Goal: Transaction & Acquisition: Purchase product/service

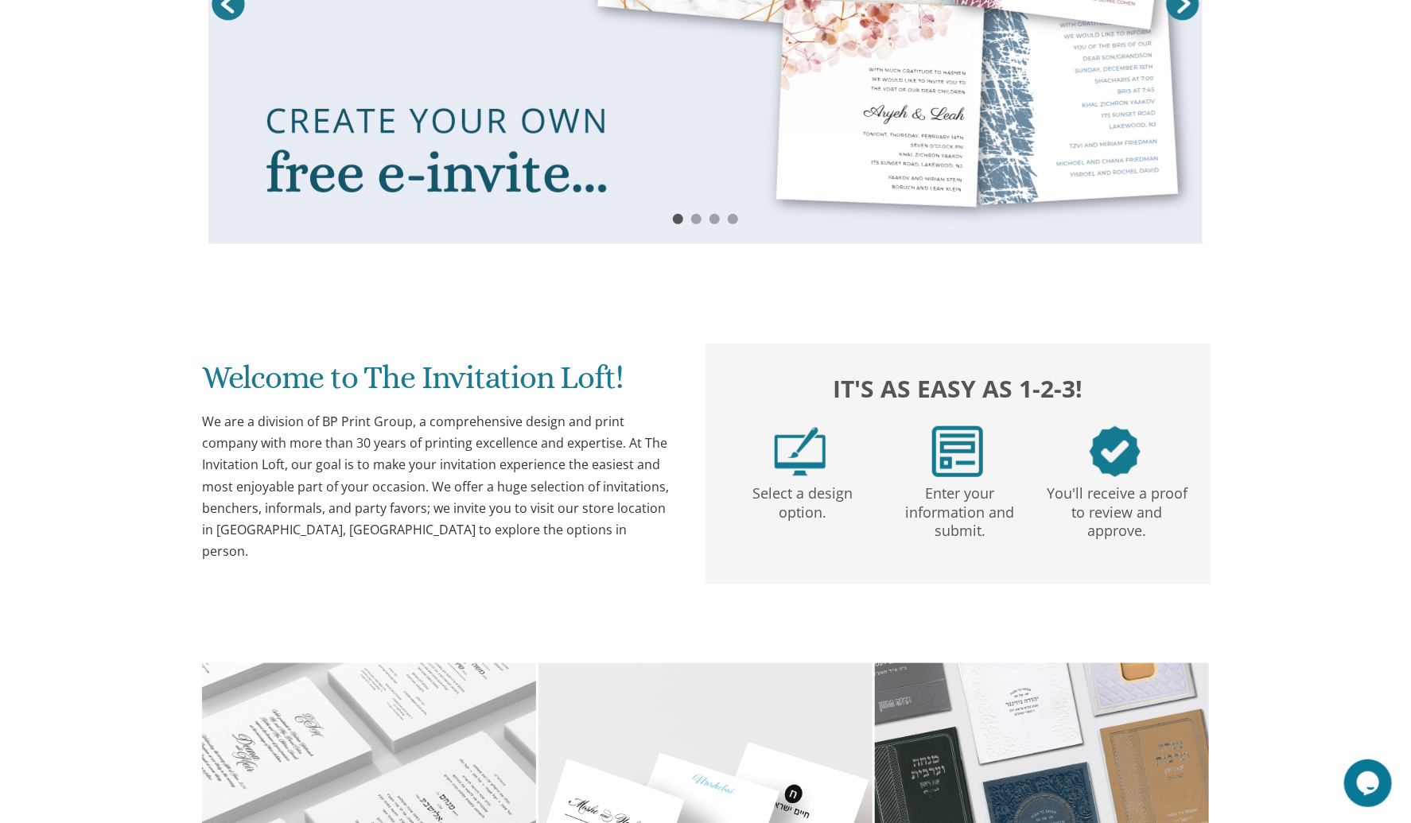
drag, startPoint x: 488, startPoint y: 2, endPoint x: 527, endPoint y: 139, distance: 142.3
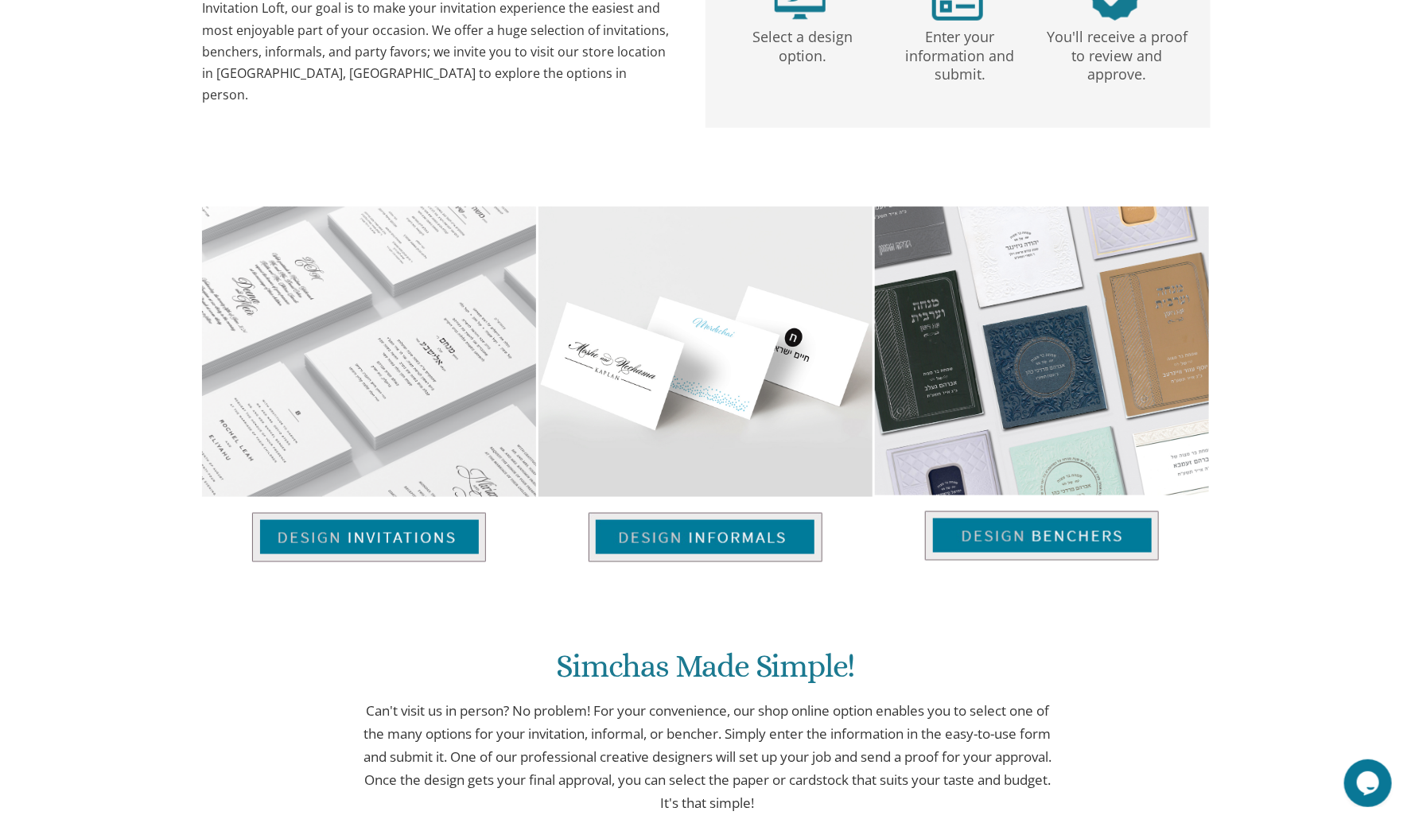
scroll to position [928, 0]
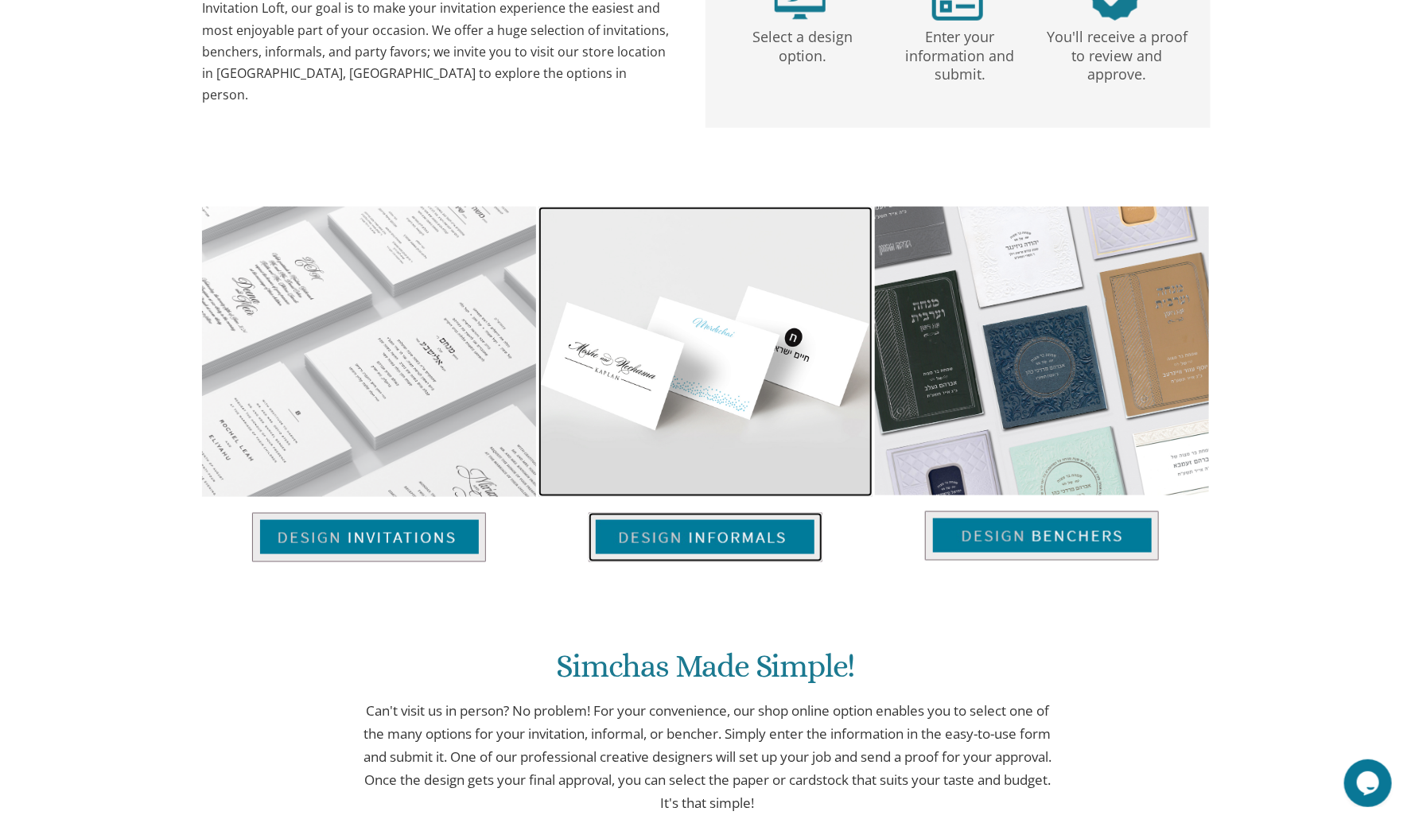
click at [776, 531] on img at bounding box center [706, 537] width 234 height 49
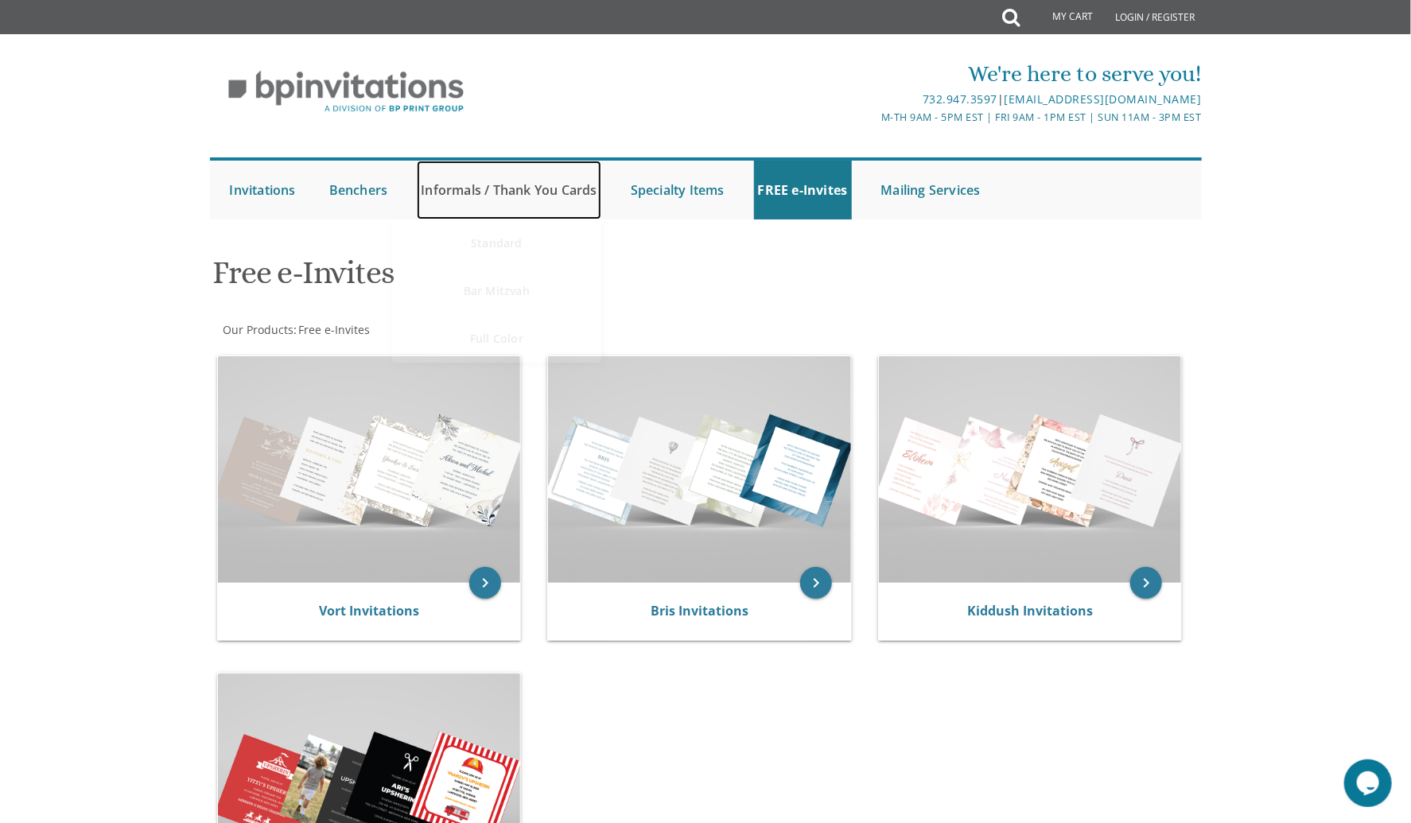
click at [601, 193] on link "Informals / Thank You Cards" at bounding box center [509, 190] width 184 height 59
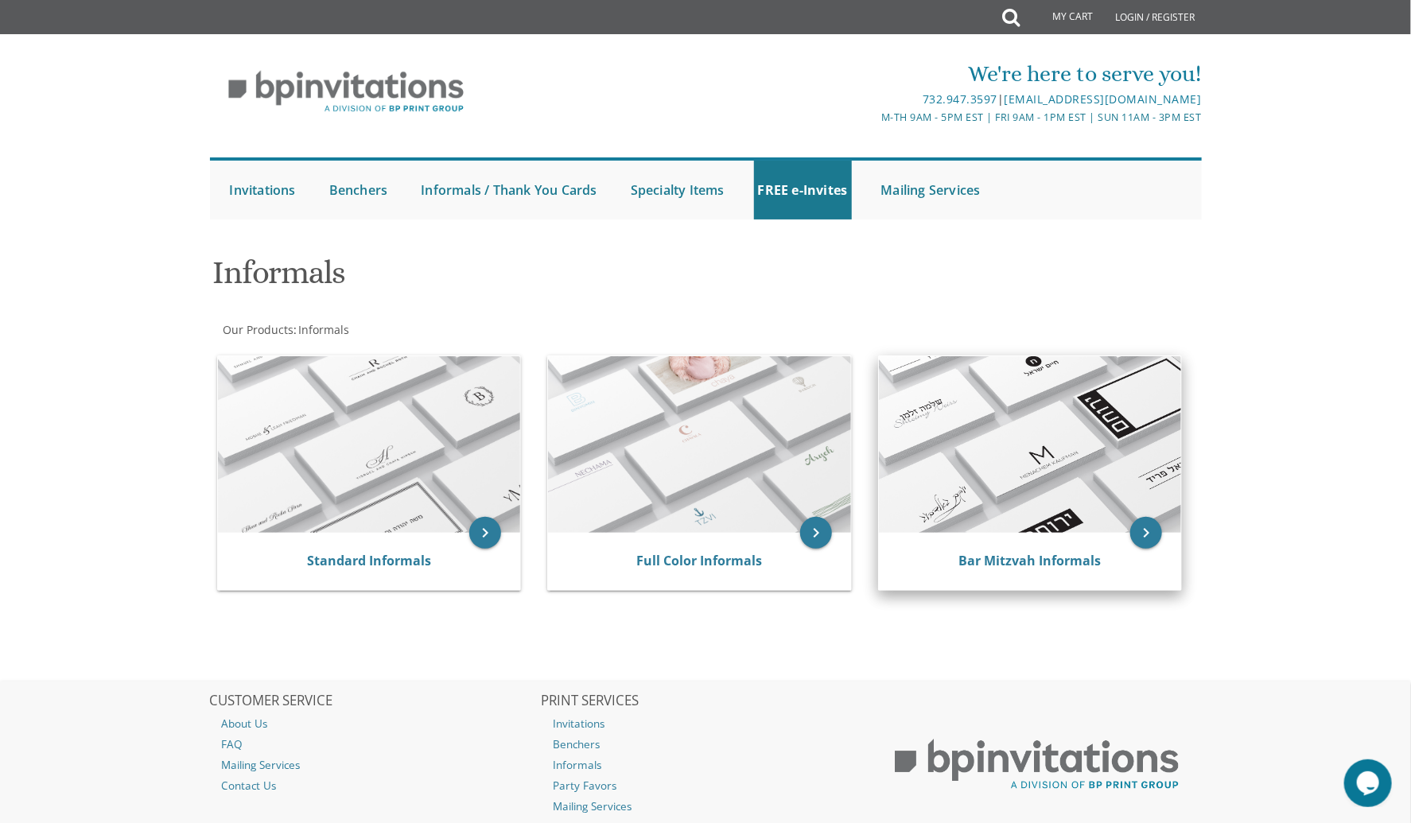
click at [984, 474] on img at bounding box center [1030, 444] width 303 height 177
click at [995, 562] on link "Bar Mitzvah Informals" at bounding box center [1030, 561] width 142 height 18
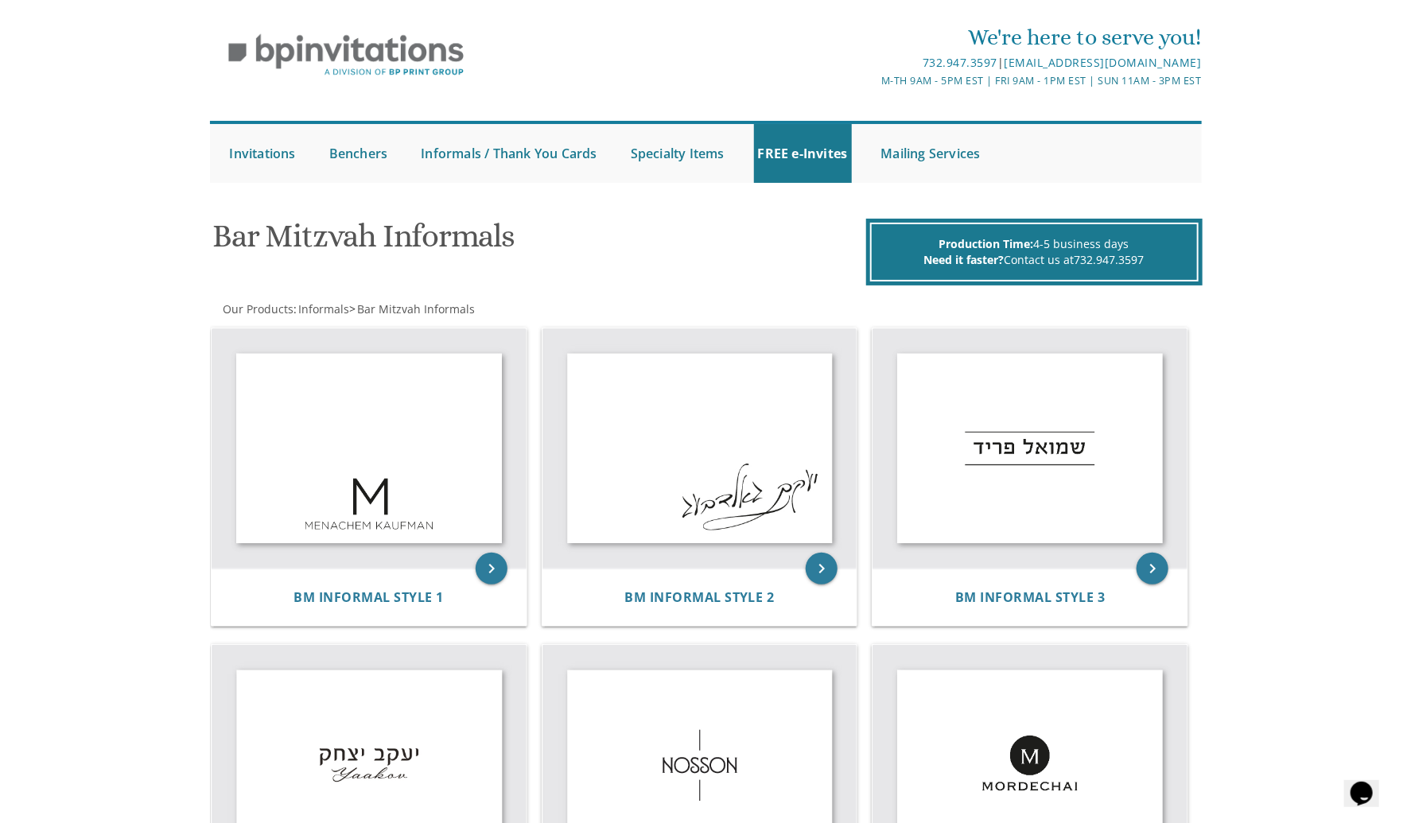
scroll to position [36, 0]
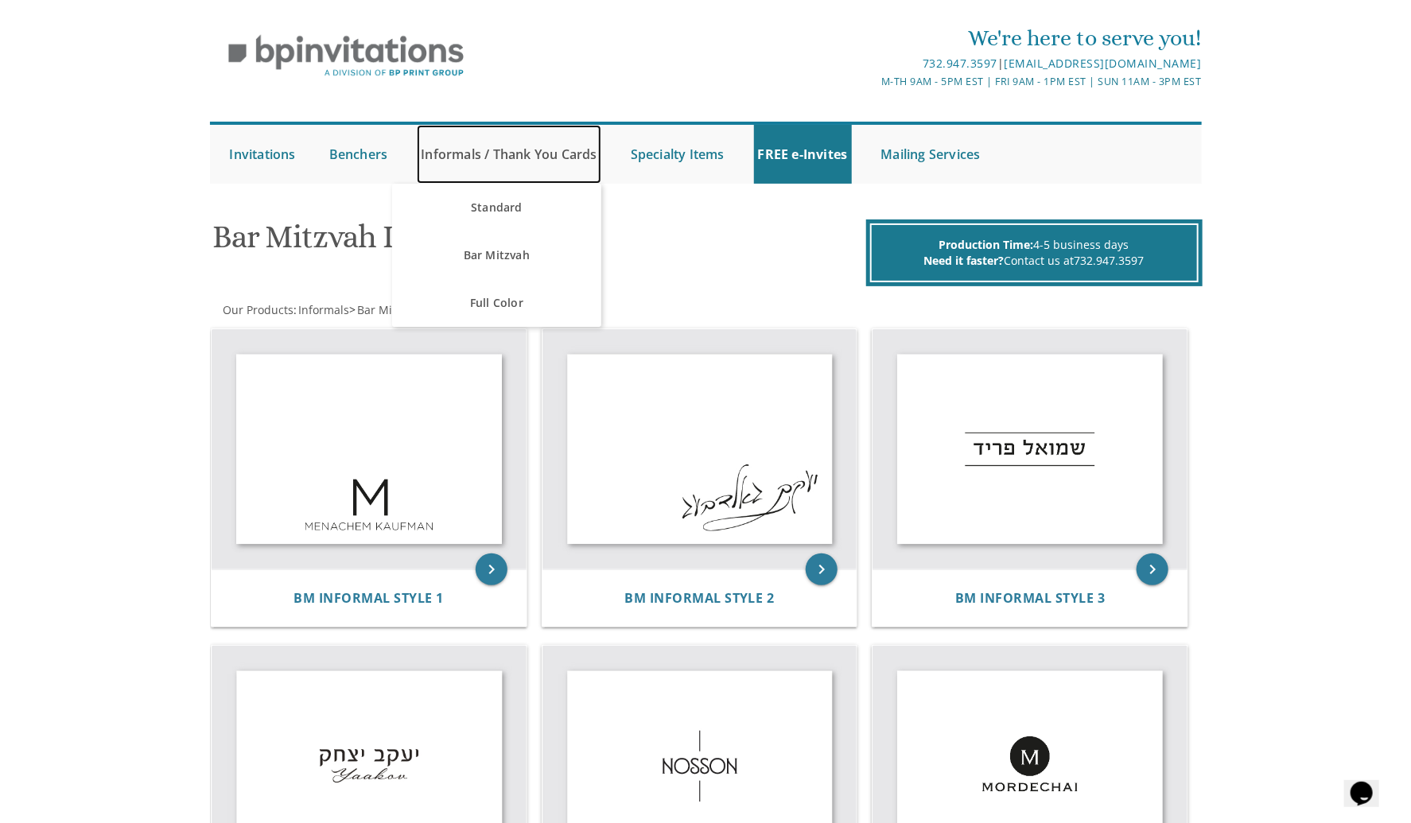
click at [567, 150] on link "Informals / Thank You Cards" at bounding box center [509, 154] width 184 height 59
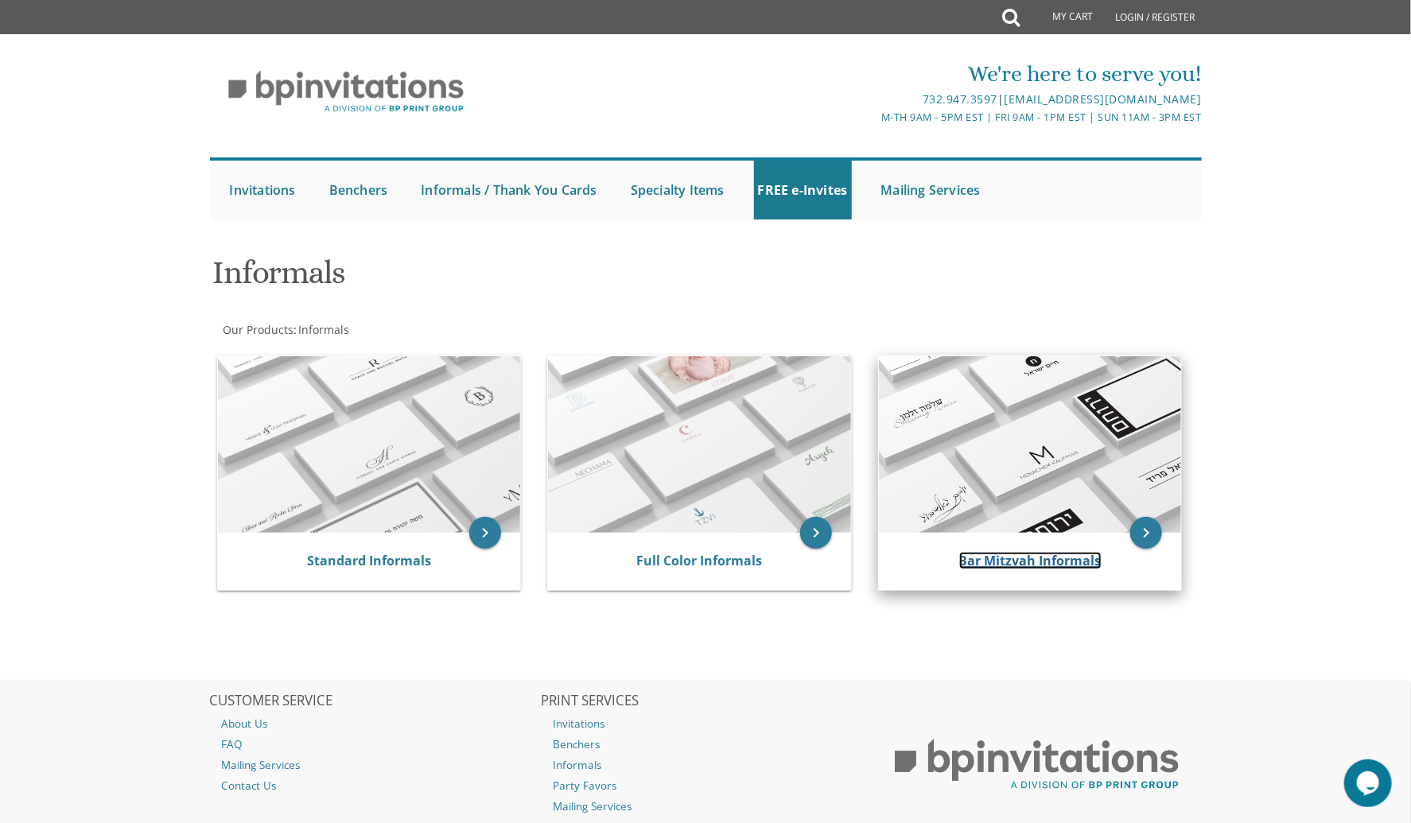
click at [988, 566] on link "Bar Mitzvah Informals" at bounding box center [1030, 561] width 142 height 18
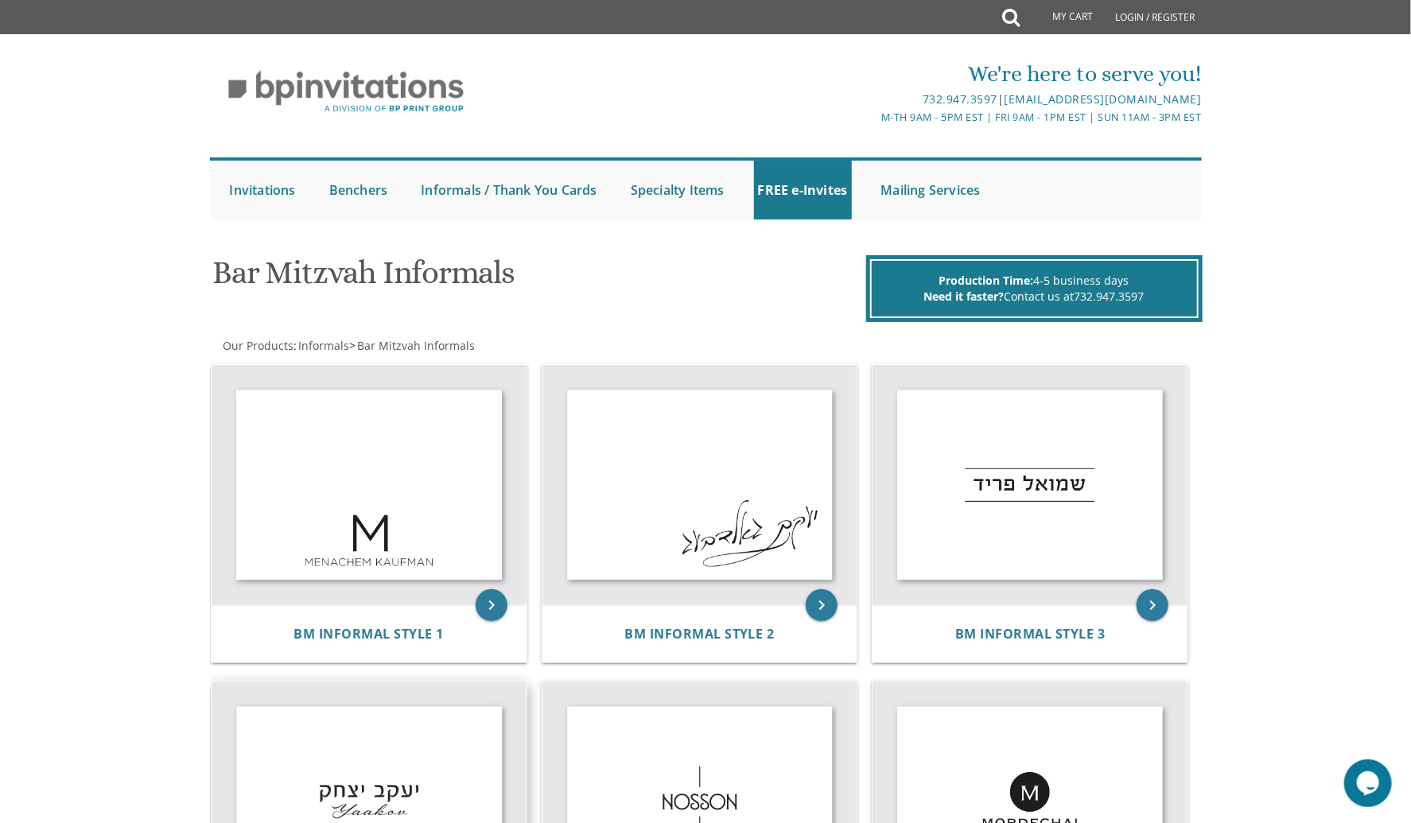
click at [421, 789] on img at bounding box center [369, 802] width 315 height 241
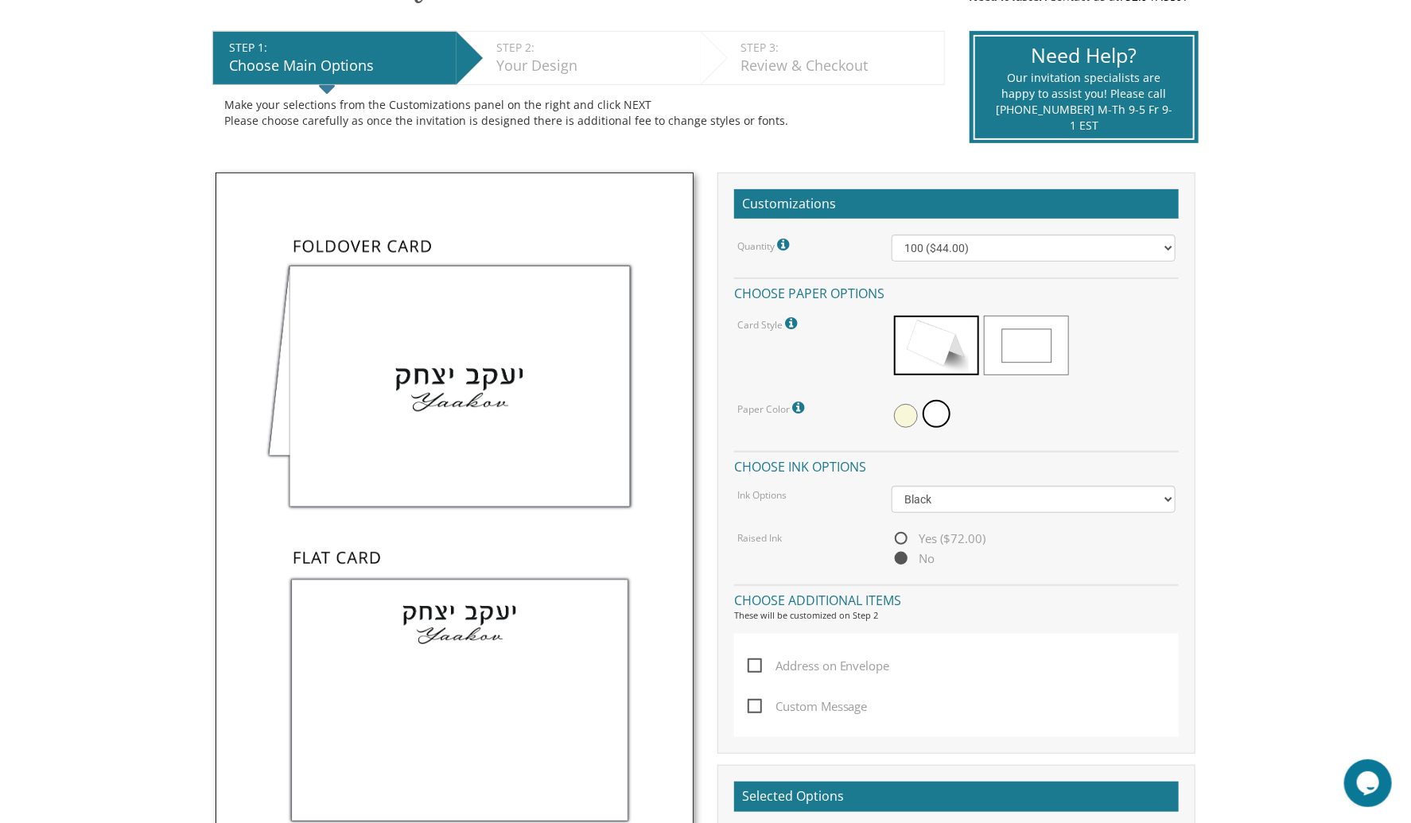
scroll to position [343, 0]
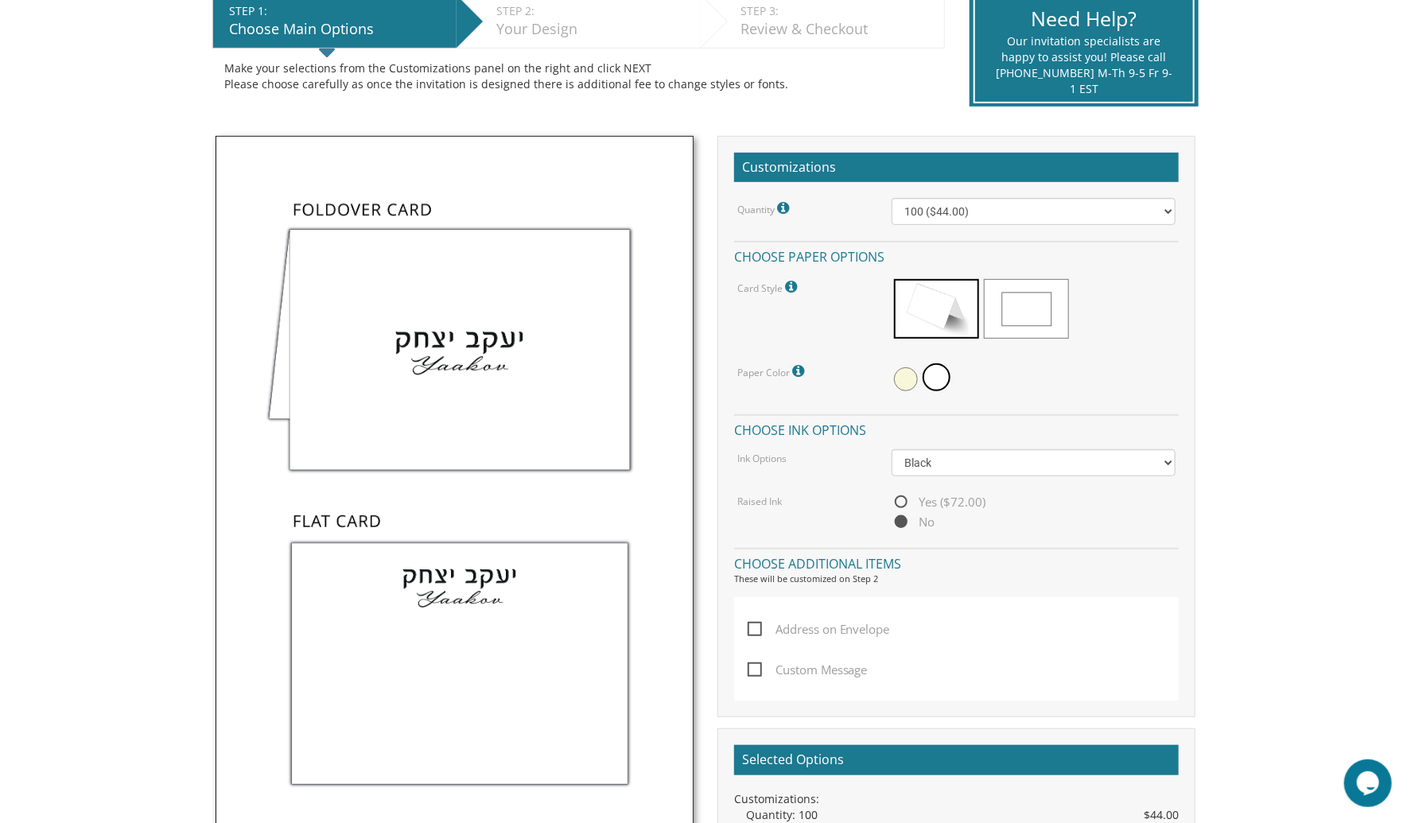
click at [443, 697] on img at bounding box center [455, 491] width 478 height 710
click at [1019, 293] on span at bounding box center [1026, 309] width 85 height 60
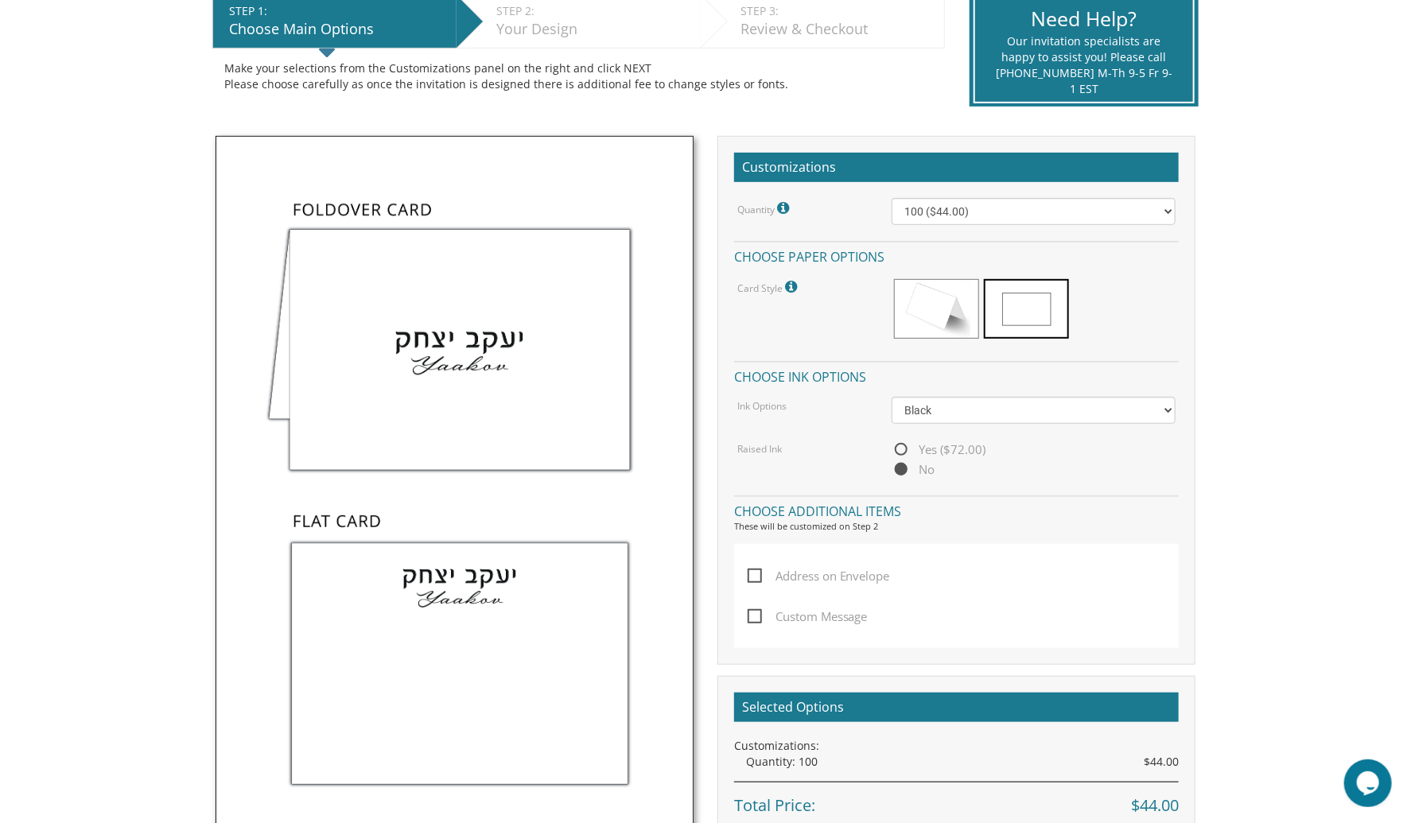
click at [434, 678] on img at bounding box center [455, 491] width 478 height 710
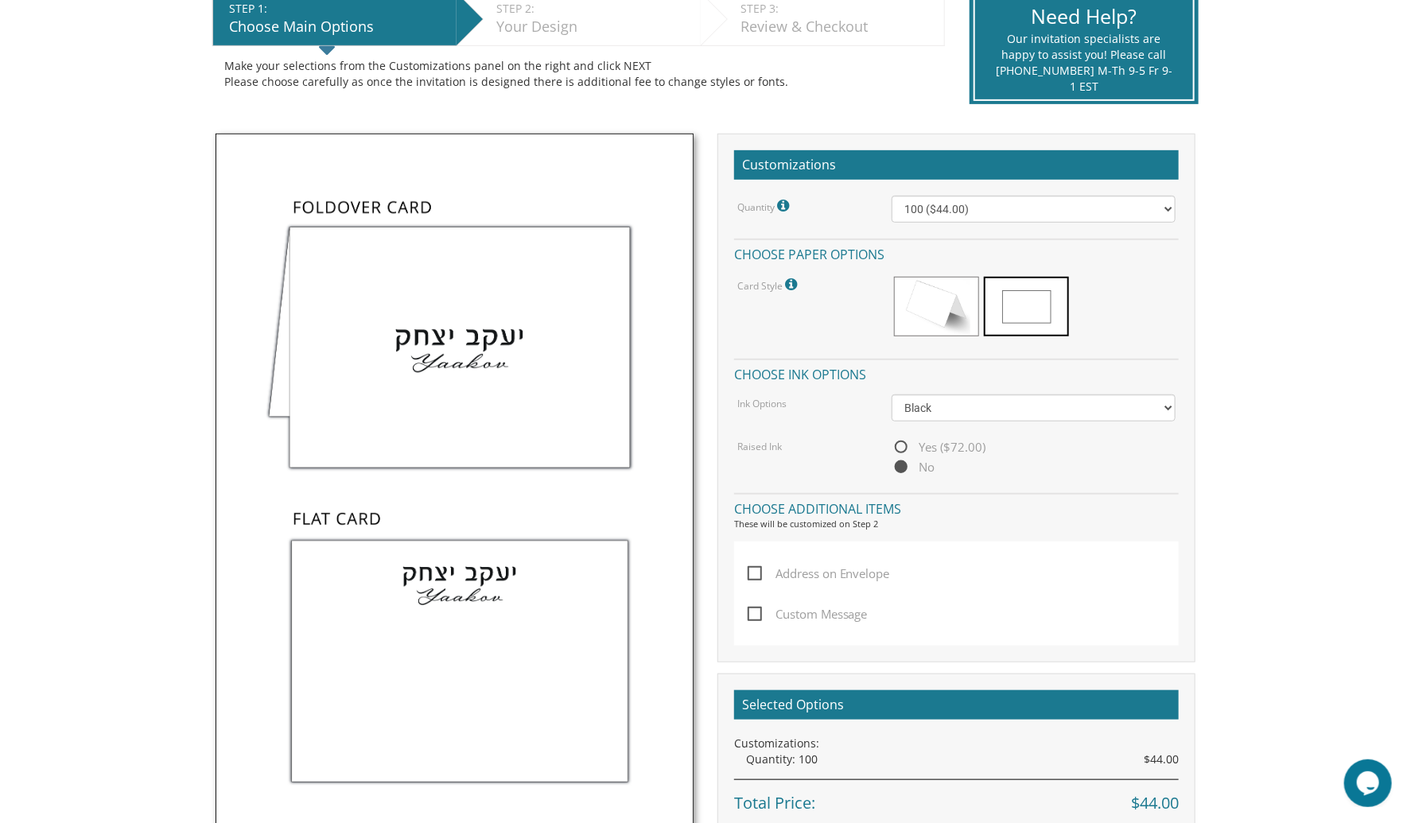
scroll to position [346, 0]
click at [1337, 305] on body "My Cart {{shoppingcart.totalQuantityDisplay}} Total: {{shoppingcart.subtotal}} …" at bounding box center [705, 650] width 1411 height 1992
click at [1281, 151] on body "My Cart {{shoppingcart.totalQuantityDisplay}} Total: {{shoppingcart.subtotal}} …" at bounding box center [705, 650] width 1411 height 1992
click at [992, 816] on div "Selected Options Customizations: Quantity: 100 $44.00 Total Price: $44.00 NEXT" at bounding box center [957, 773] width 478 height 200
click at [942, 314] on span at bounding box center [936, 306] width 85 height 60
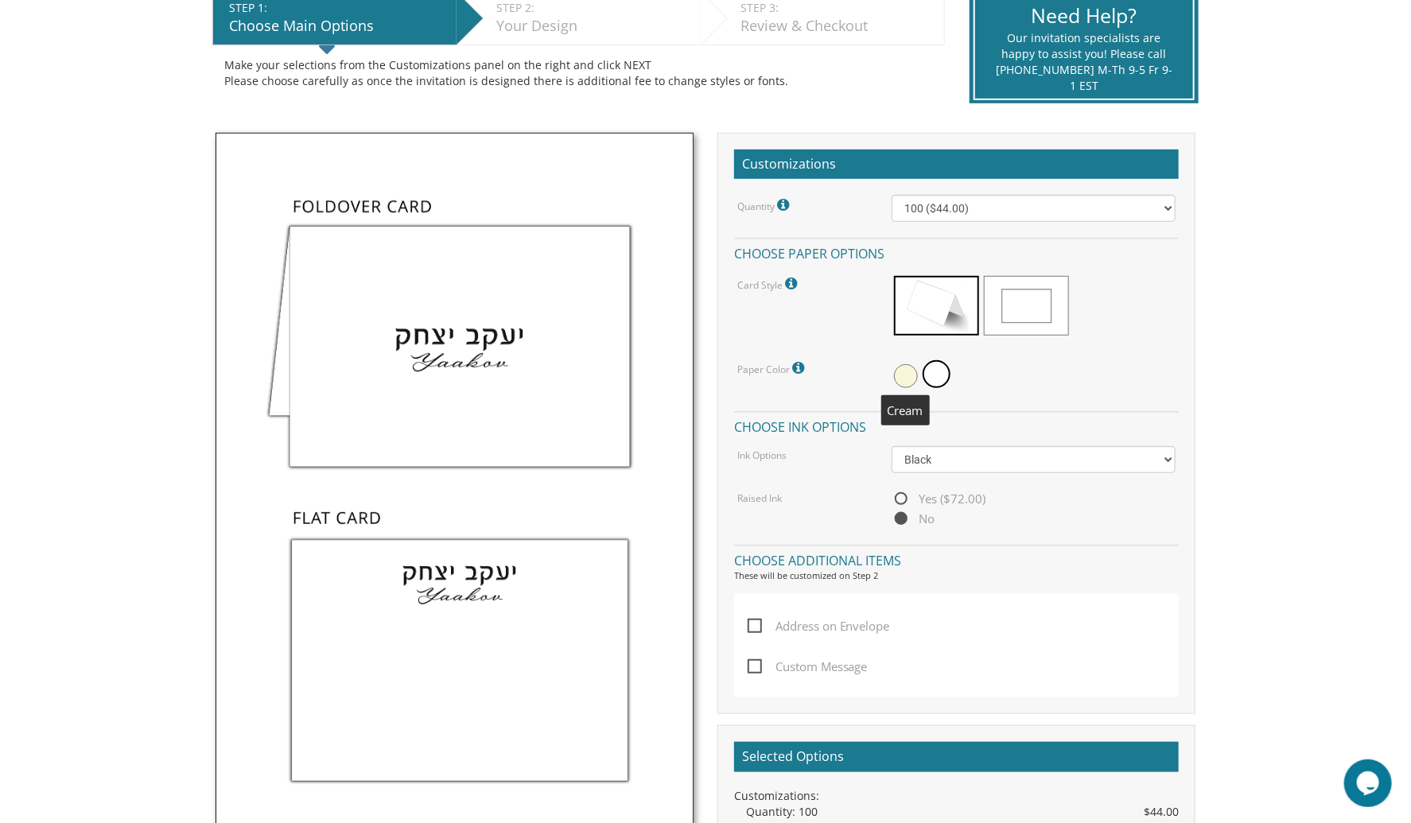
click at [903, 370] on span at bounding box center [906, 376] width 24 height 24
click at [1046, 321] on span at bounding box center [1026, 306] width 85 height 60
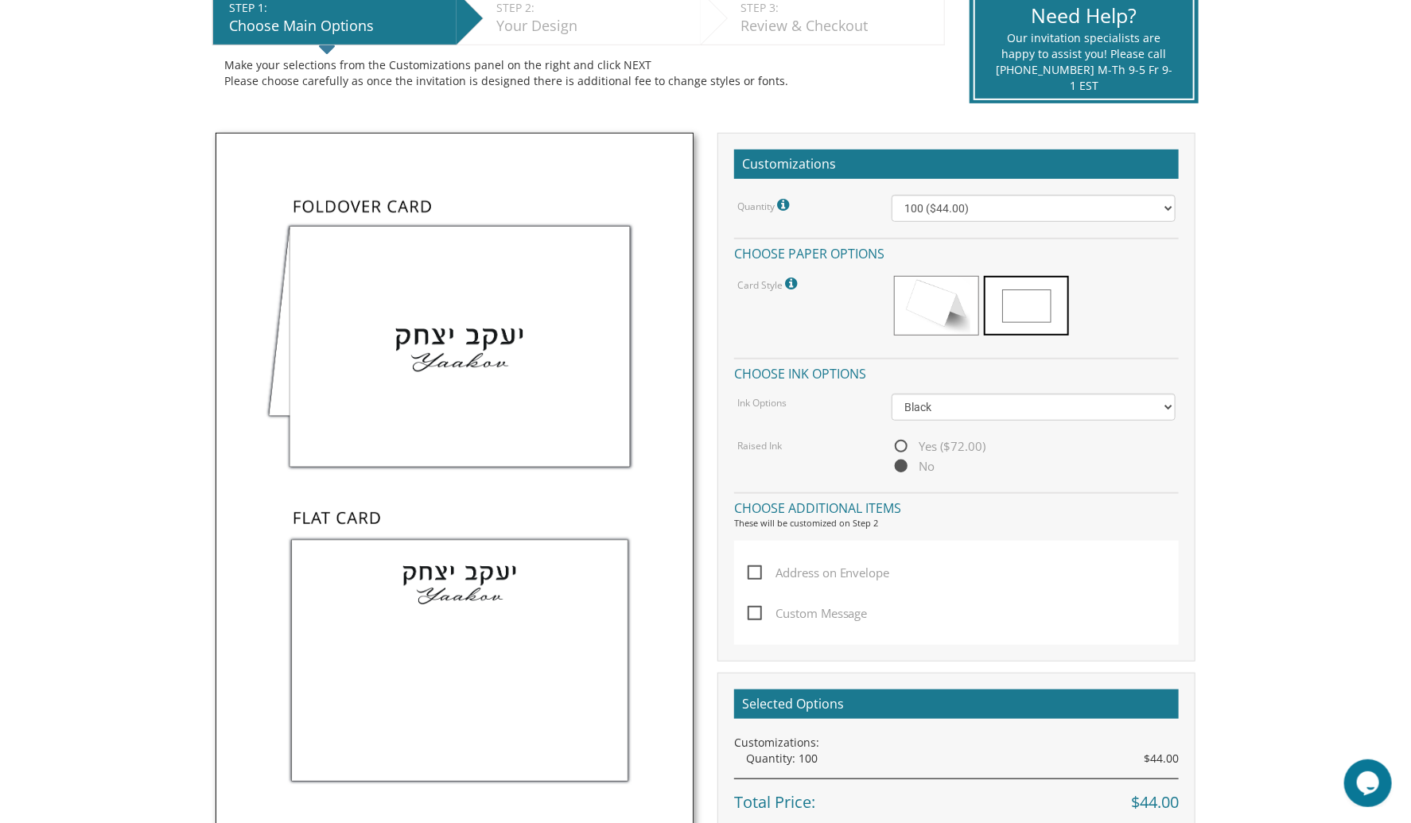
click at [809, 609] on span "Custom Message" at bounding box center [808, 614] width 120 height 20
click at [758, 609] on input "Custom Message" at bounding box center [753, 612] width 10 height 10
click at [809, 609] on span "Custom Message" at bounding box center [808, 614] width 120 height 20
click at [758, 609] on input "Custom Message" at bounding box center [753, 612] width 10 height 10
checkbox input "false"
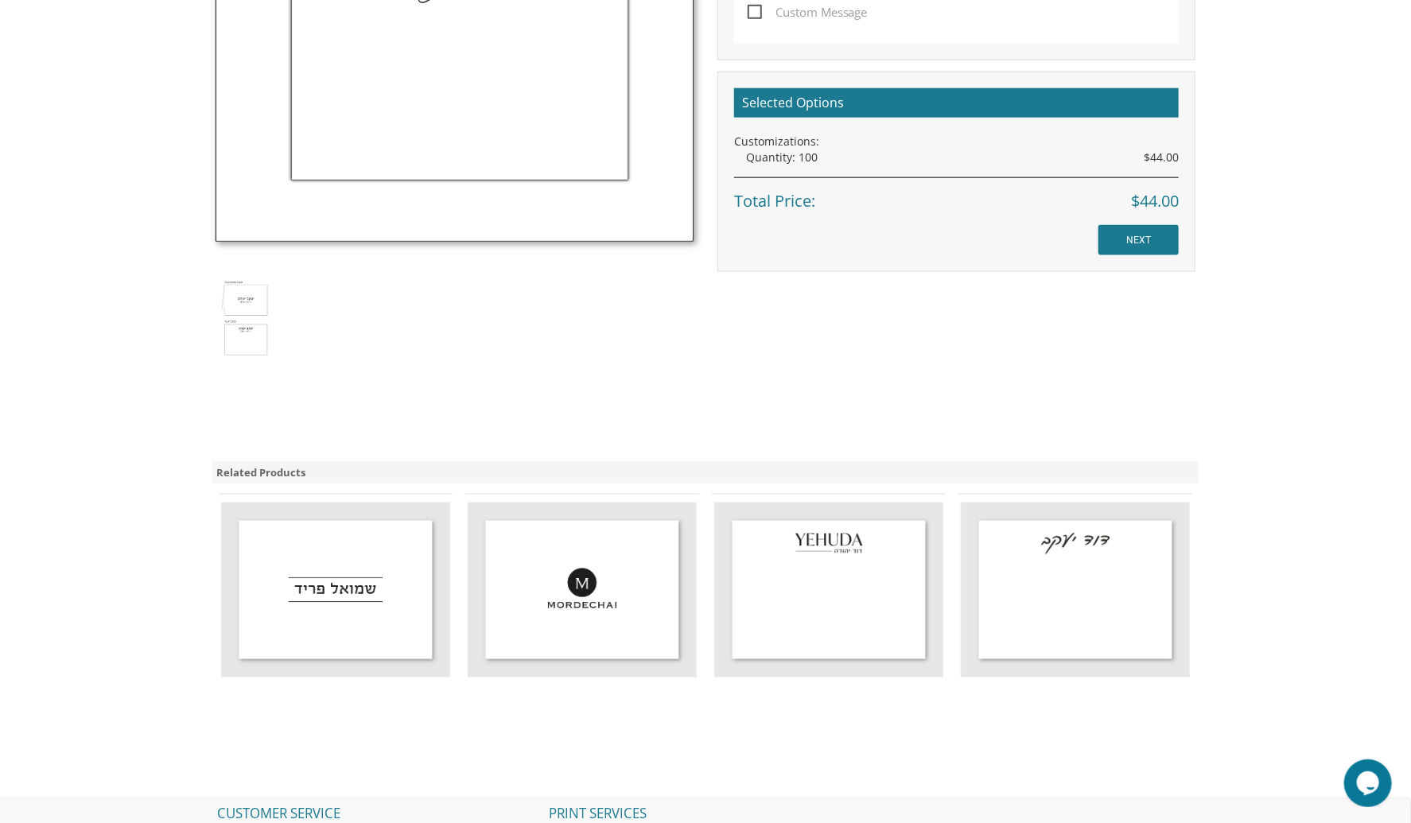
scroll to position [949, 0]
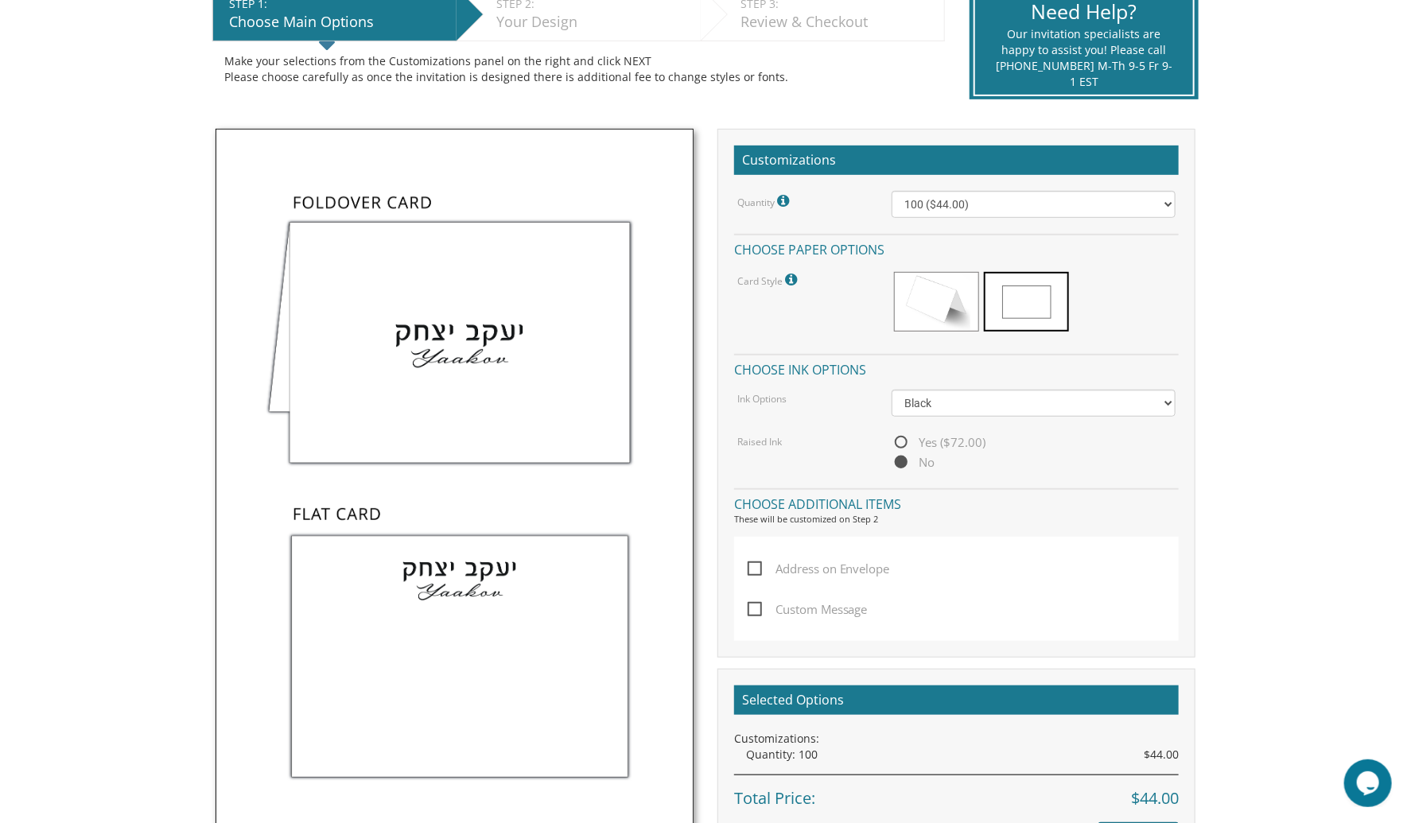
scroll to position [350, 0]
click at [119, 213] on body "My Cart {{shoppingcart.totalQuantityDisplay}} Total: {{shoppingcart.subtotal}} …" at bounding box center [705, 646] width 1411 height 1992
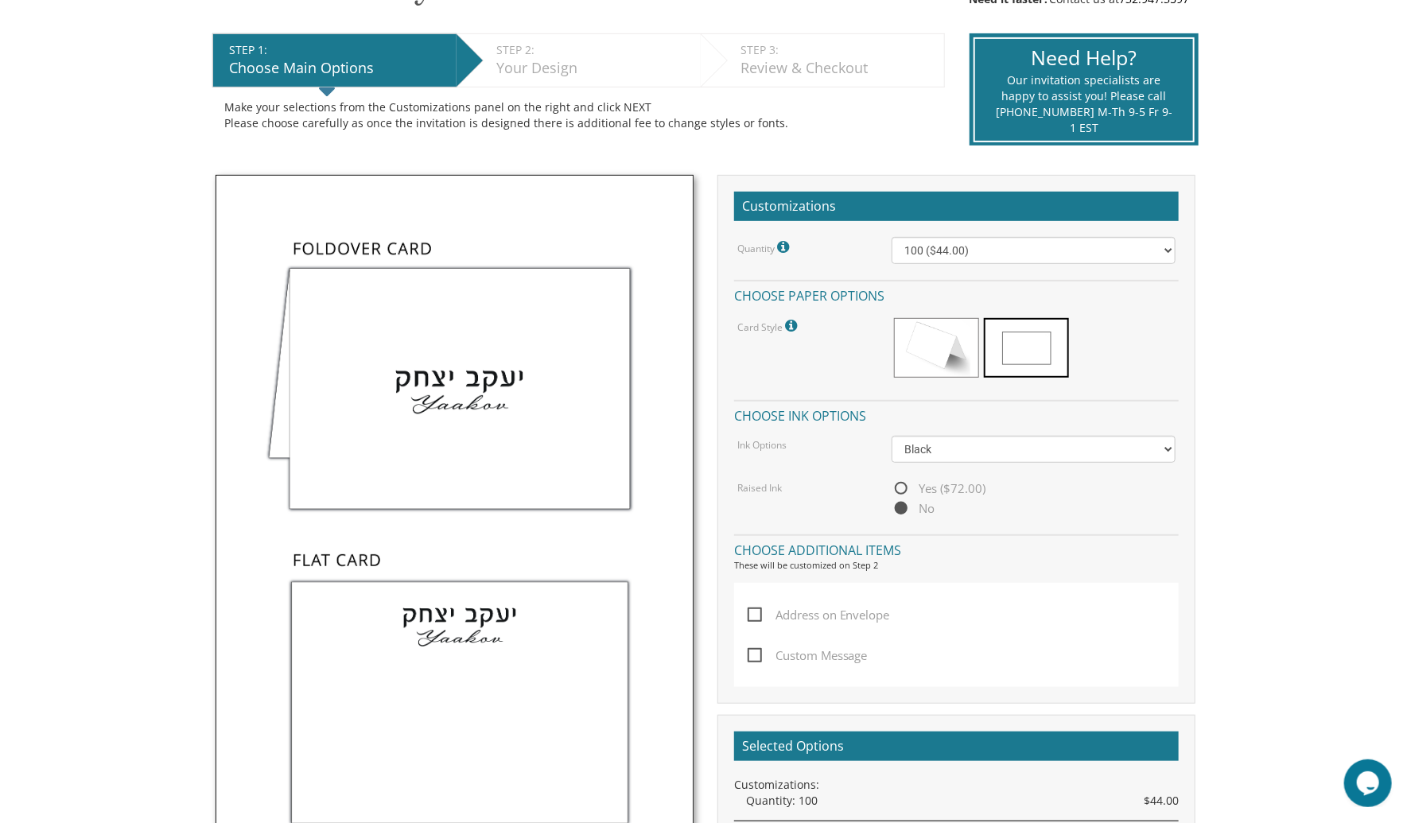
scroll to position [312, 0]
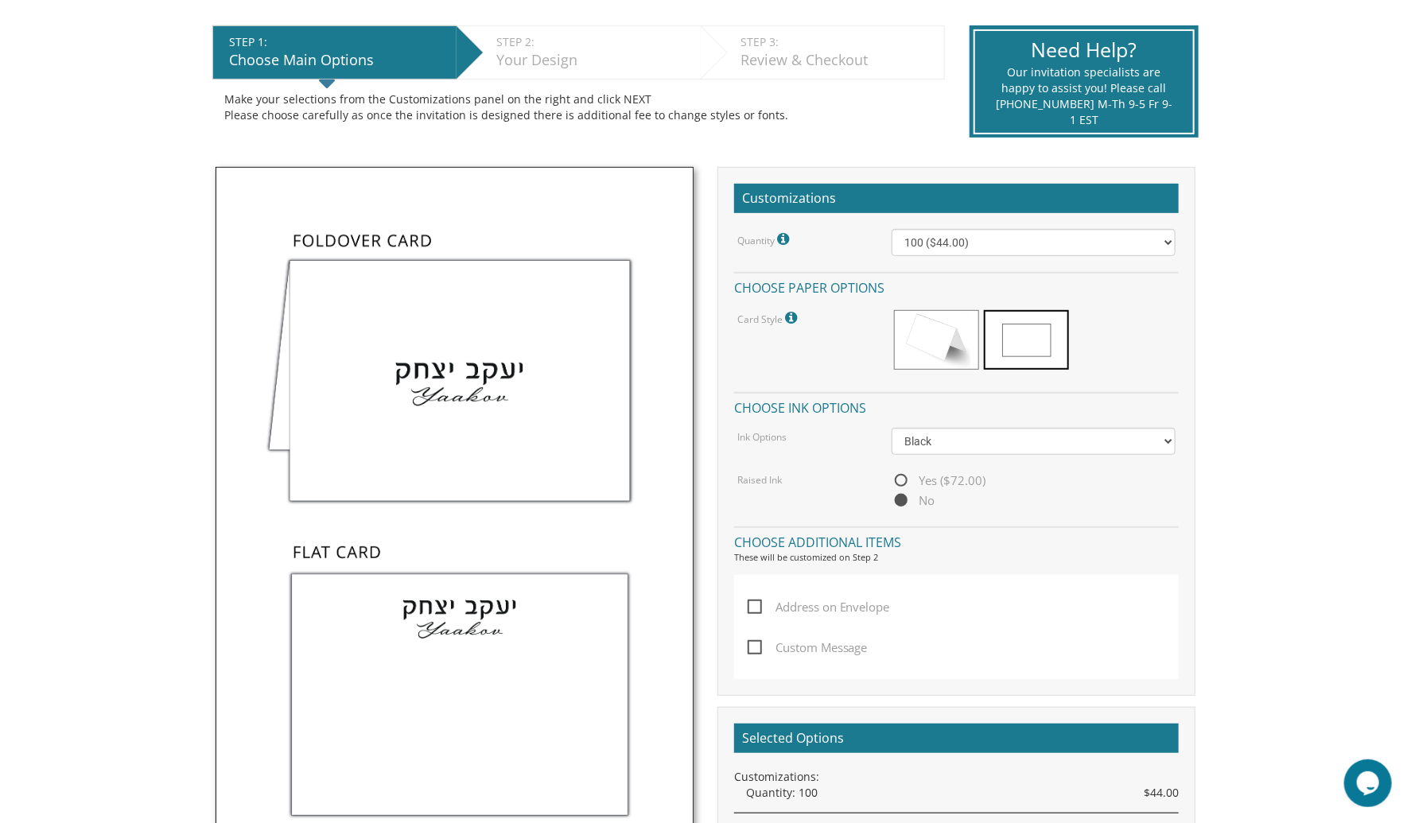
click at [784, 607] on span "Address on Envelope" at bounding box center [819, 607] width 142 height 20
click at [758, 607] on input "Address on Envelope" at bounding box center [753, 606] width 10 height 10
click at [765, 609] on span "Address on Envelope" at bounding box center [819, 607] width 142 height 20
click at [758, 609] on input "Address on Envelope" at bounding box center [753, 606] width 10 height 10
click at [749, 601] on span "Address on Envelope" at bounding box center [819, 607] width 142 height 20
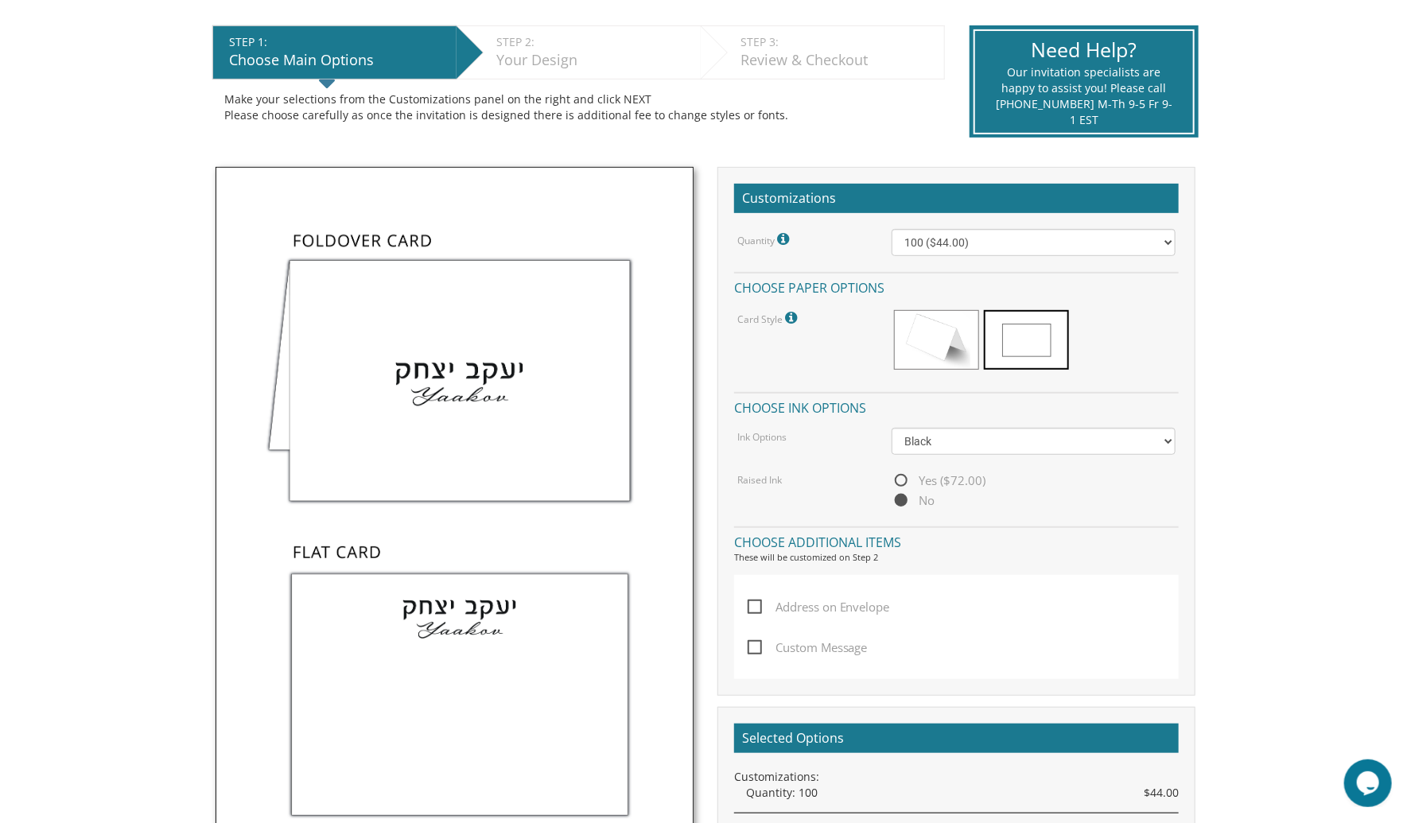
click at [749, 601] on input "Address on Envelope" at bounding box center [753, 606] width 10 height 10
click at [760, 614] on label "Address on Envelope" at bounding box center [823, 617] width 150 height 41
click at [758, 611] on input "Address on Envelope" at bounding box center [753, 606] width 10 height 10
checkbox input "false"
click at [758, 652] on span "Custom Message" at bounding box center [808, 648] width 120 height 20
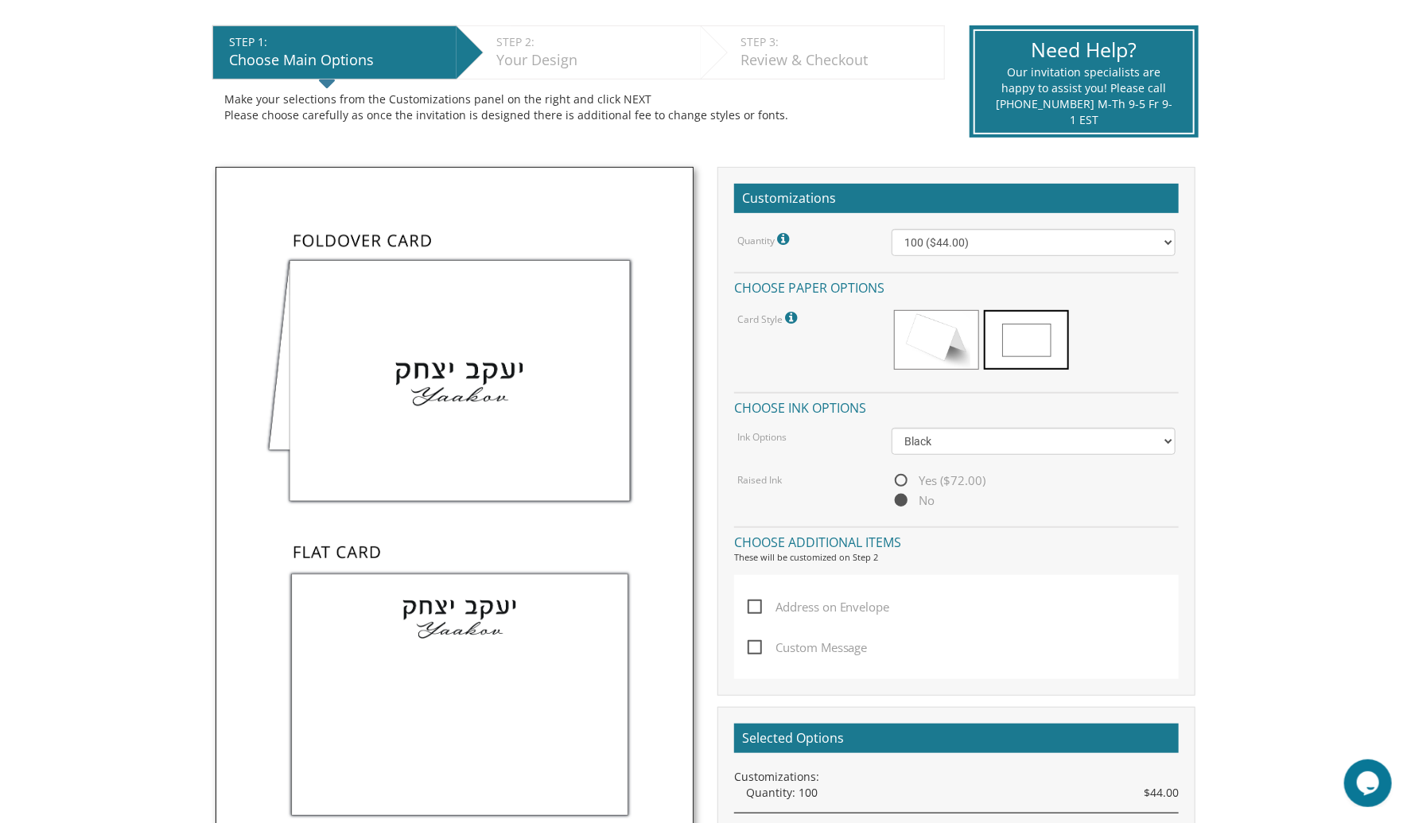
click at [758, 652] on input "Custom Message" at bounding box center [753, 646] width 10 height 10
checkbox input "true"
click at [764, 605] on span "Address on Envelope" at bounding box center [819, 607] width 142 height 20
click at [758, 605] on input "Address on Envelope" at bounding box center [753, 606] width 10 height 10
click at [768, 610] on span "Address on Envelope" at bounding box center [819, 607] width 142 height 20
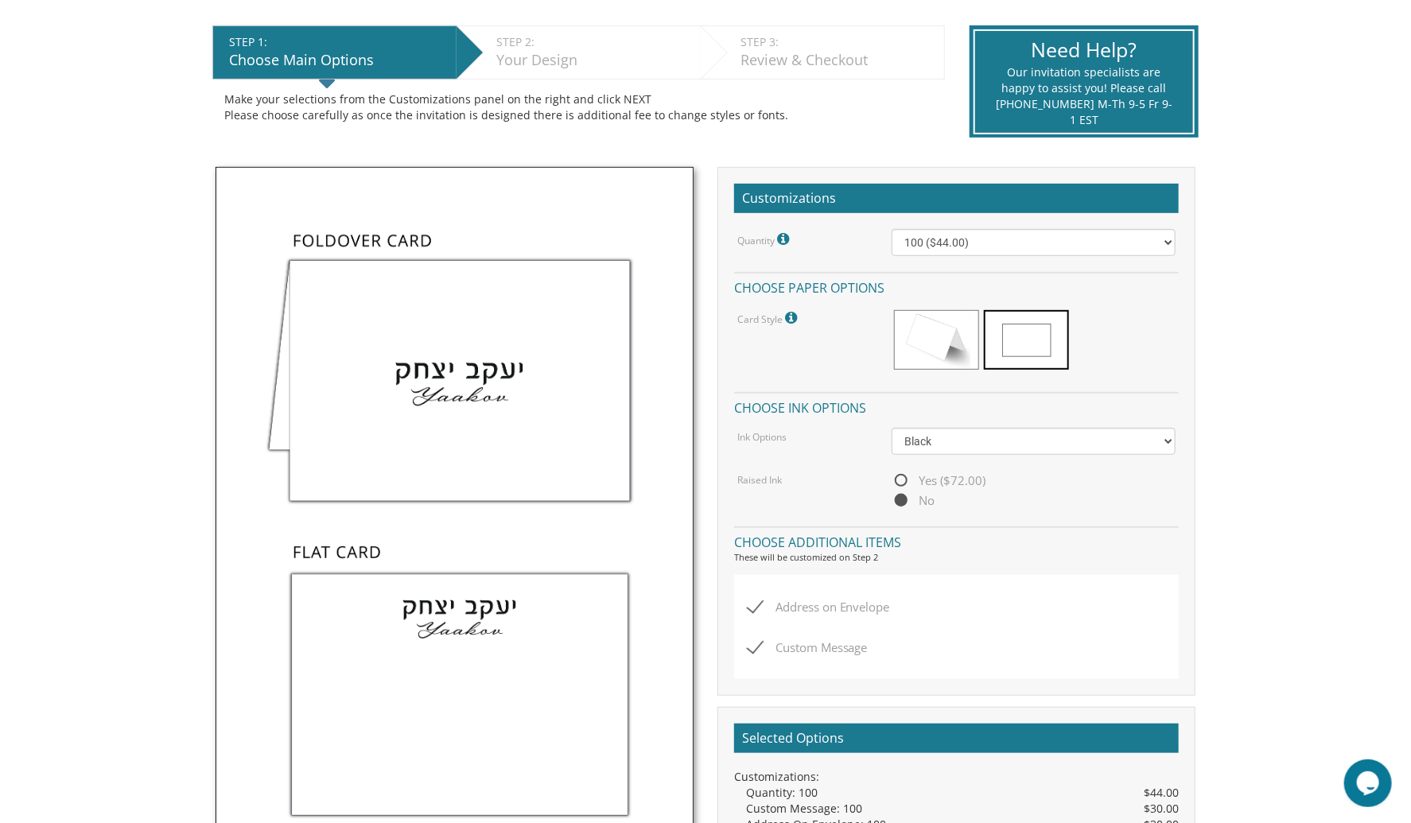
click at [758, 610] on input "Address on Envelope" at bounding box center [753, 606] width 10 height 10
checkbox input "false"
click at [768, 652] on label "Custom Message" at bounding box center [812, 658] width 128 height 41
click at [758, 652] on input "Custom Message" at bounding box center [753, 646] width 10 height 10
checkbox input "false"
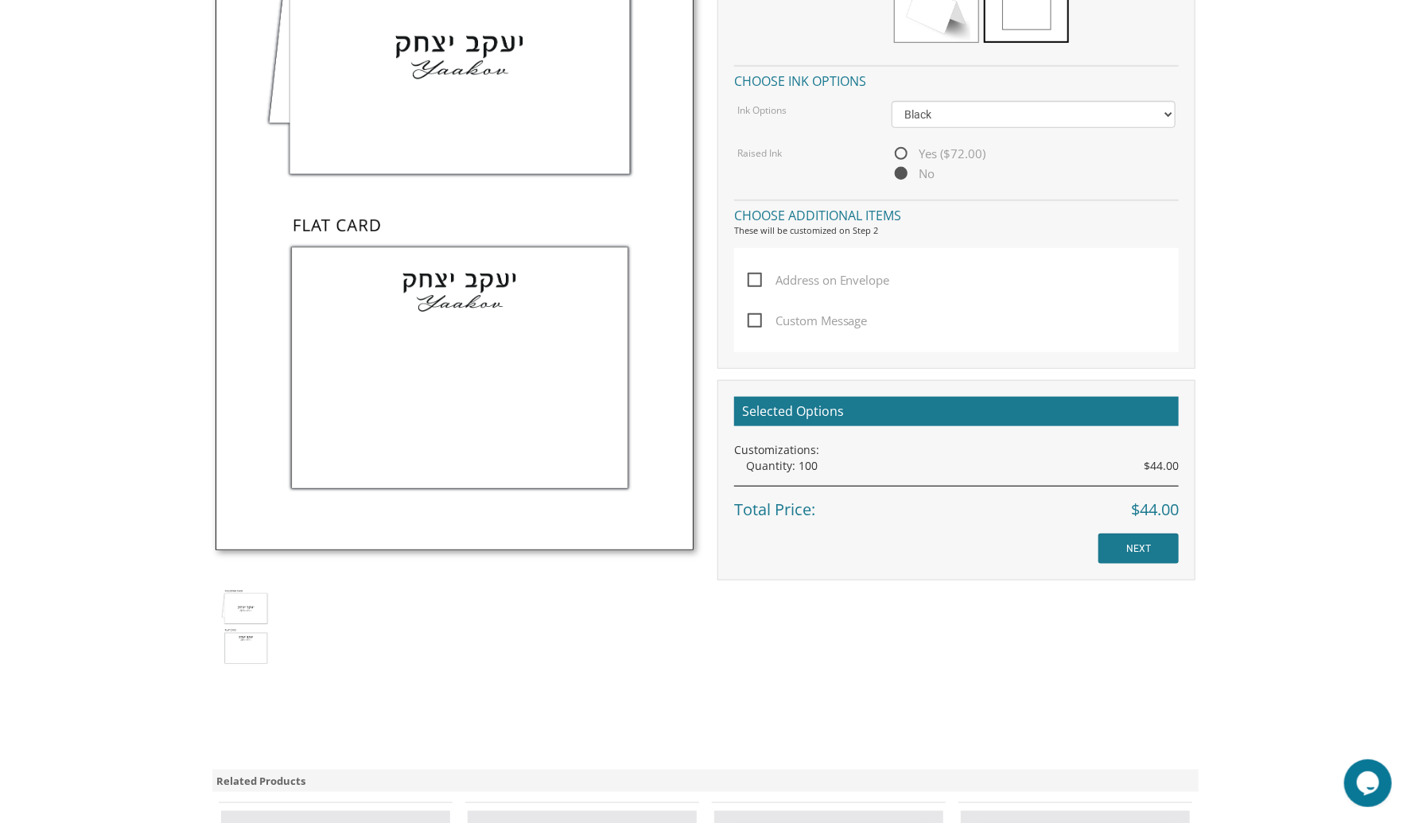
scroll to position [640, 0]
click at [231, 598] on img at bounding box center [246, 626] width 60 height 89
click at [255, 597] on img at bounding box center [246, 626] width 60 height 89
click at [232, 613] on img at bounding box center [246, 626] width 60 height 89
click at [244, 615] on img at bounding box center [246, 626] width 60 height 89
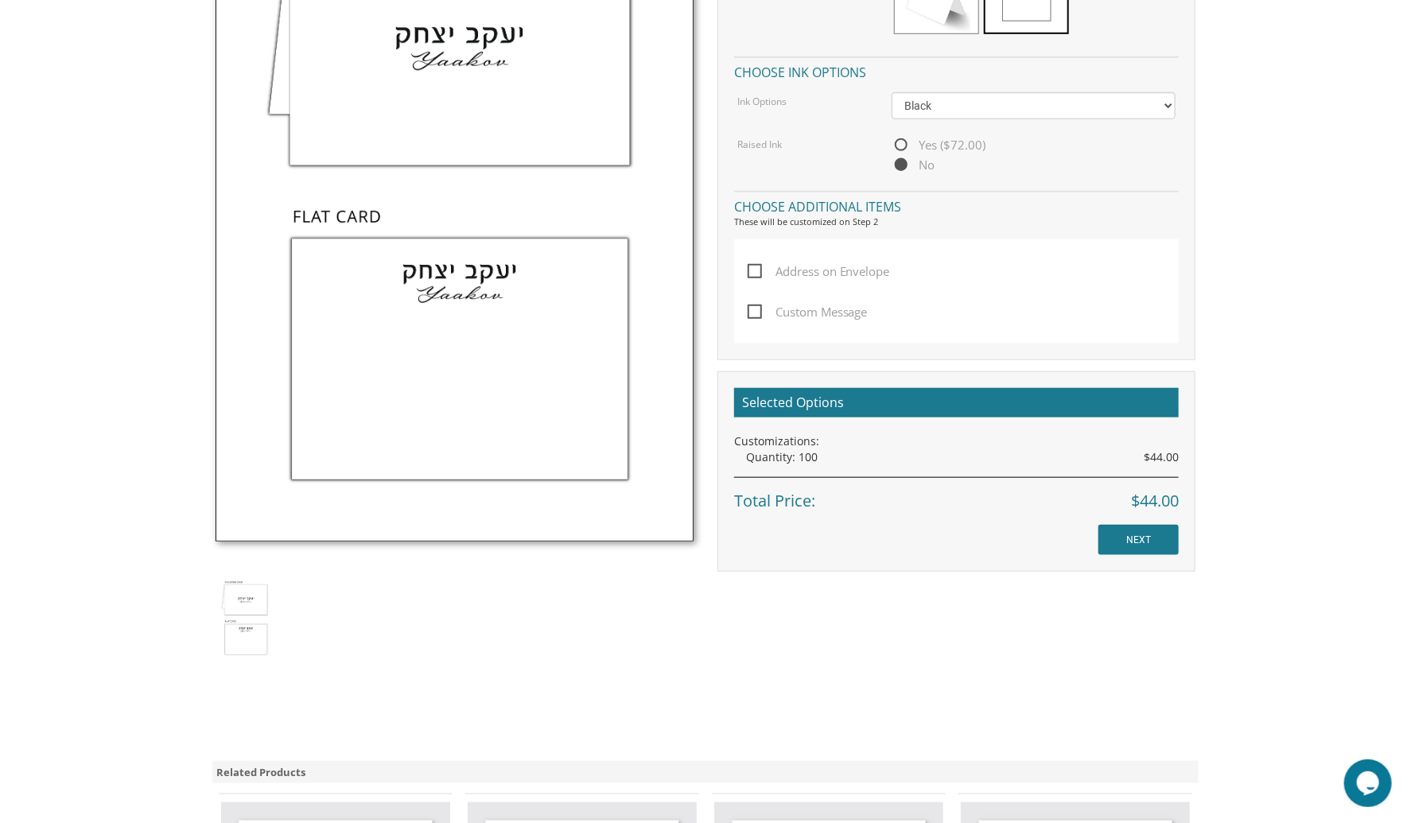
click at [241, 624] on img at bounding box center [246, 618] width 60 height 89
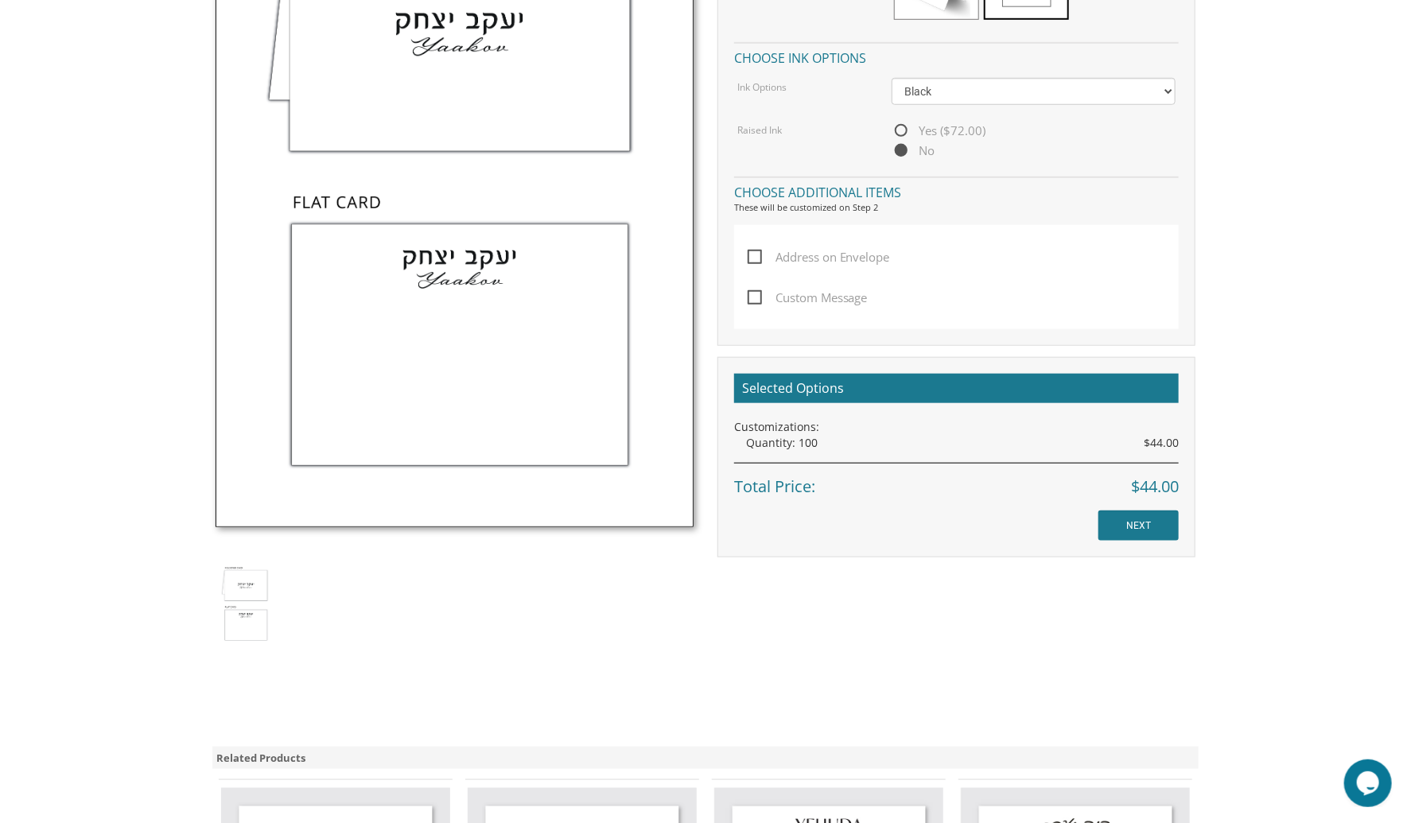
scroll to position [662, 0]
click at [1127, 511] on input "NEXT" at bounding box center [1139, 526] width 80 height 30
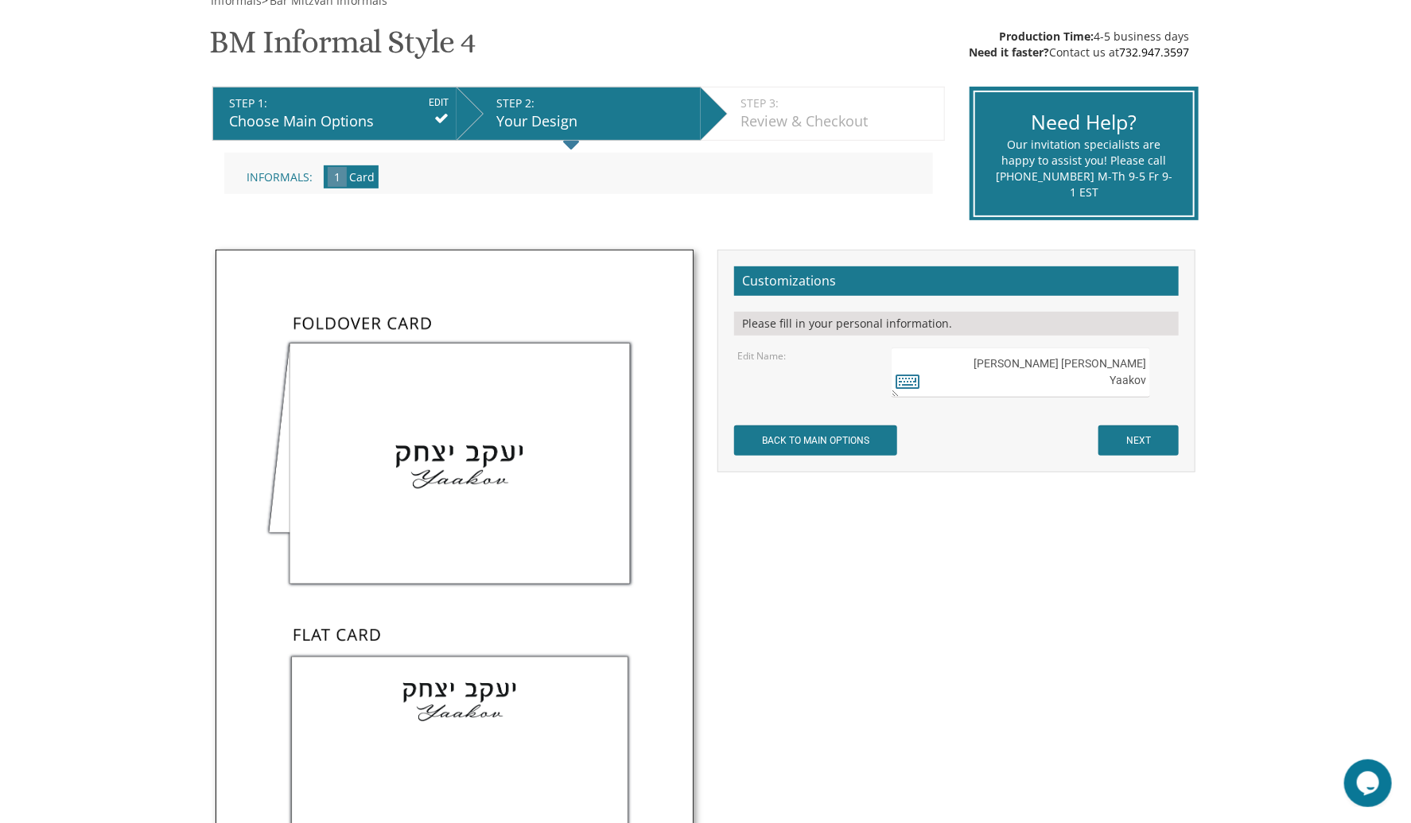
scroll to position [273, 0]
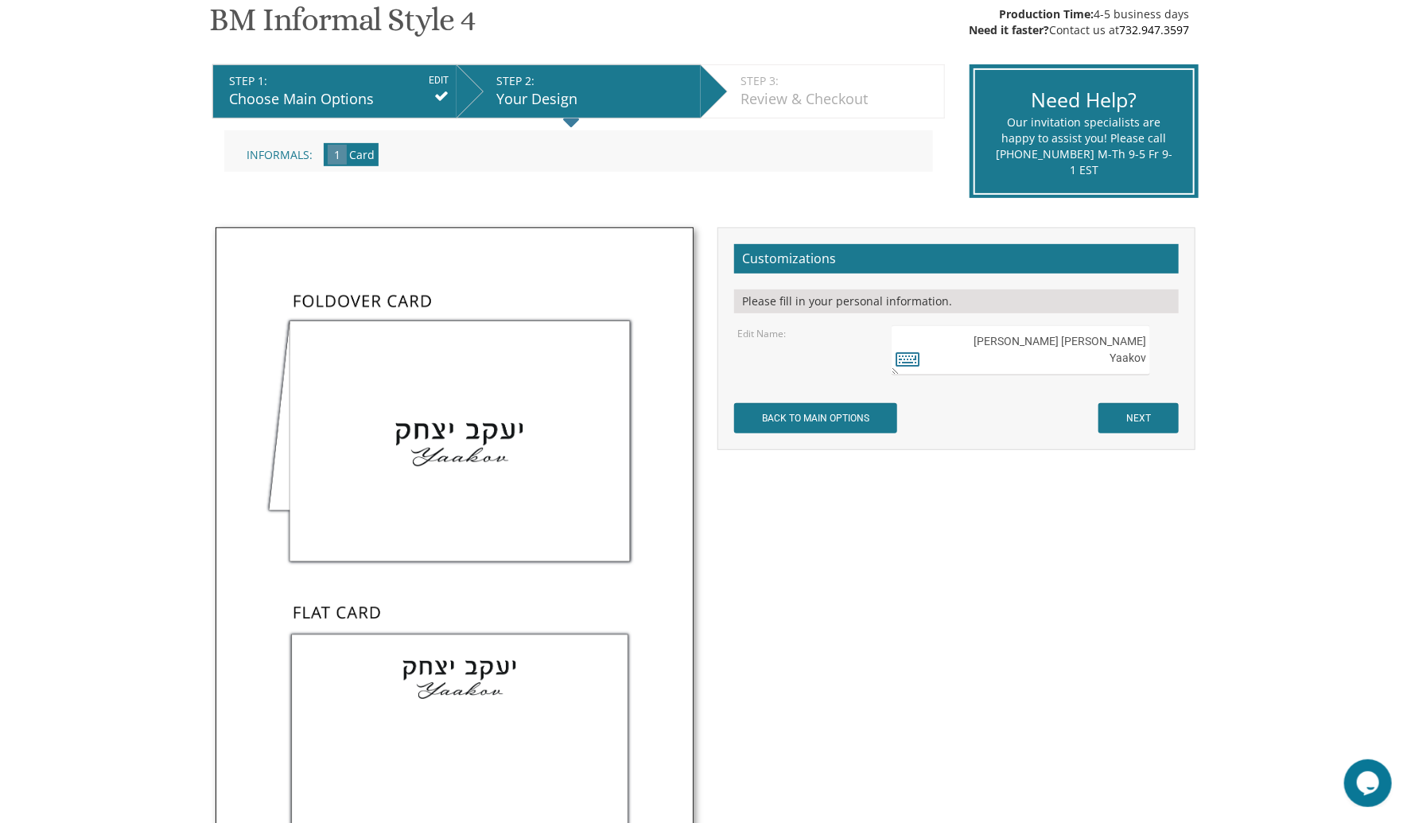
click at [457, 407] on img at bounding box center [454, 582] width 477 height 709
click at [466, 446] on img at bounding box center [454, 582] width 477 height 709
click at [996, 348] on textarea "[PERSON_NAME] [PERSON_NAME] Yaakov" at bounding box center [1021, 350] width 259 height 50
type textarea "י"
click at [945, 768] on div "Not to worry, our graphic artists will mock it up and send you a proof! Customi…" at bounding box center [706, 603] width 1004 height 750
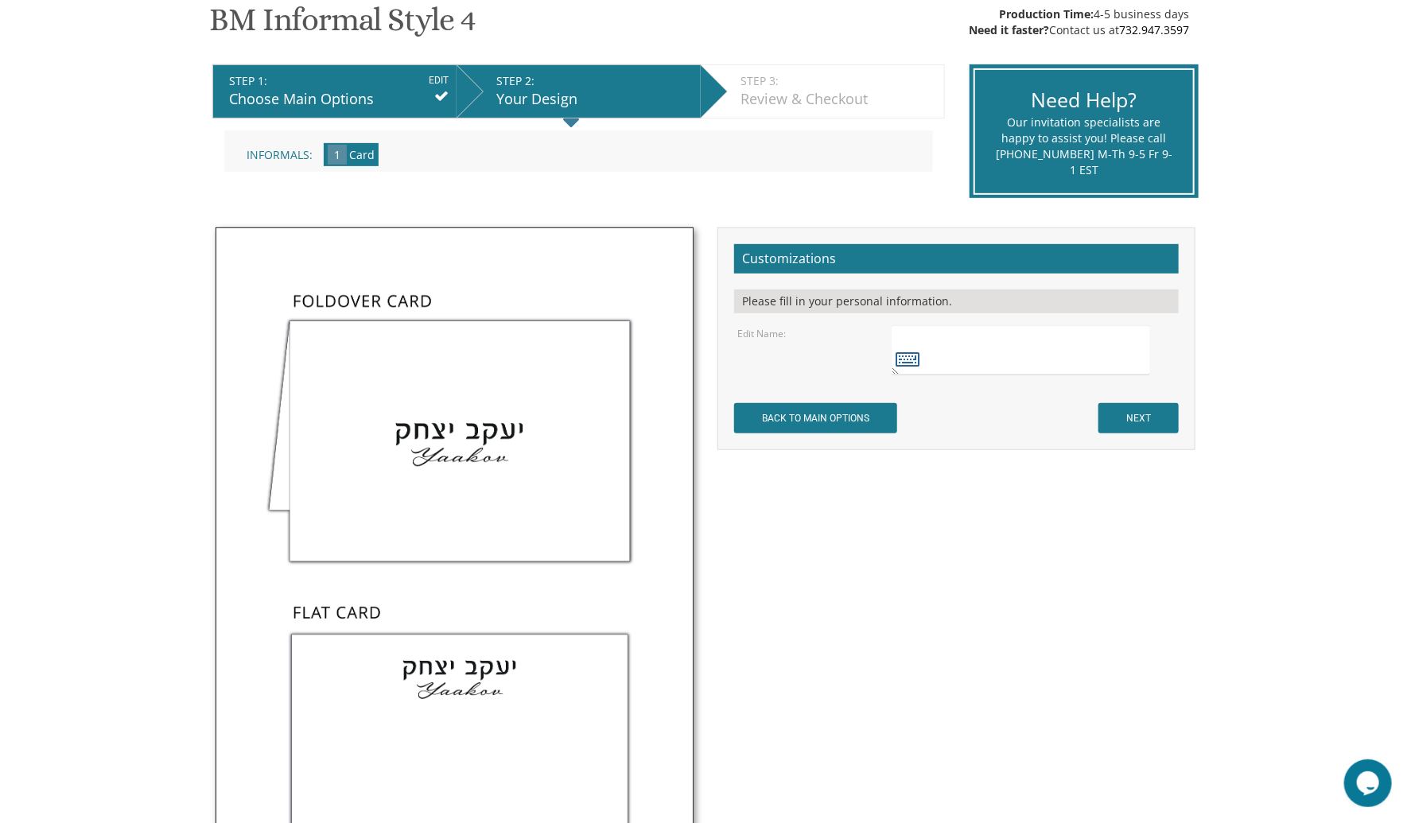
click at [897, 351] on icon at bounding box center [909, 359] width 24 height 22
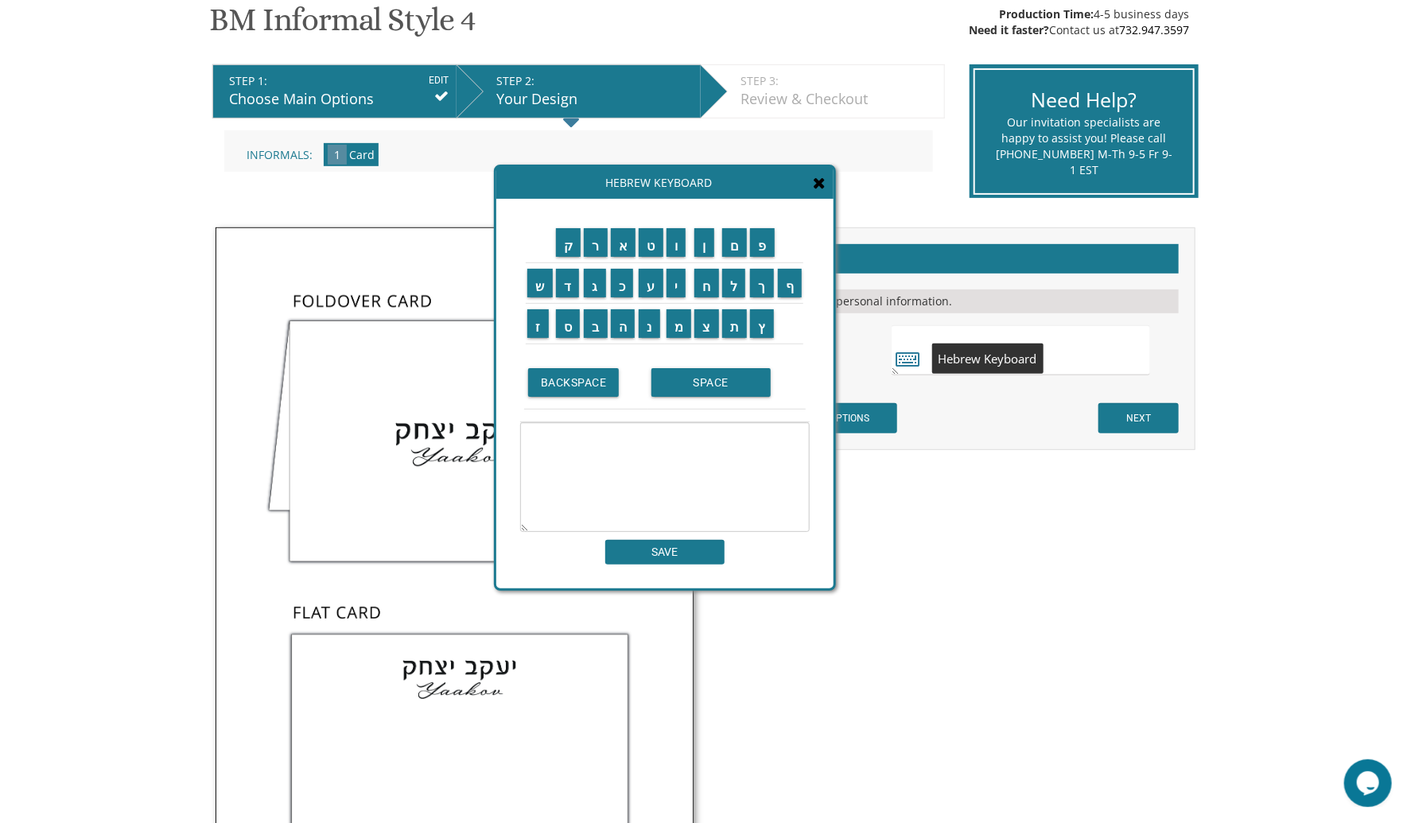
click at [1132, 334] on textarea "[PERSON_NAME] [PERSON_NAME] Yaakov" at bounding box center [1021, 350] width 259 height 50
click at [621, 248] on input "א" at bounding box center [623, 242] width 25 height 29
click at [625, 329] on input "ה" at bounding box center [623, 323] width 25 height 29
click at [598, 249] on input "ר" at bounding box center [596, 242] width 24 height 29
click at [705, 247] on input "ן" at bounding box center [705, 242] width 20 height 29
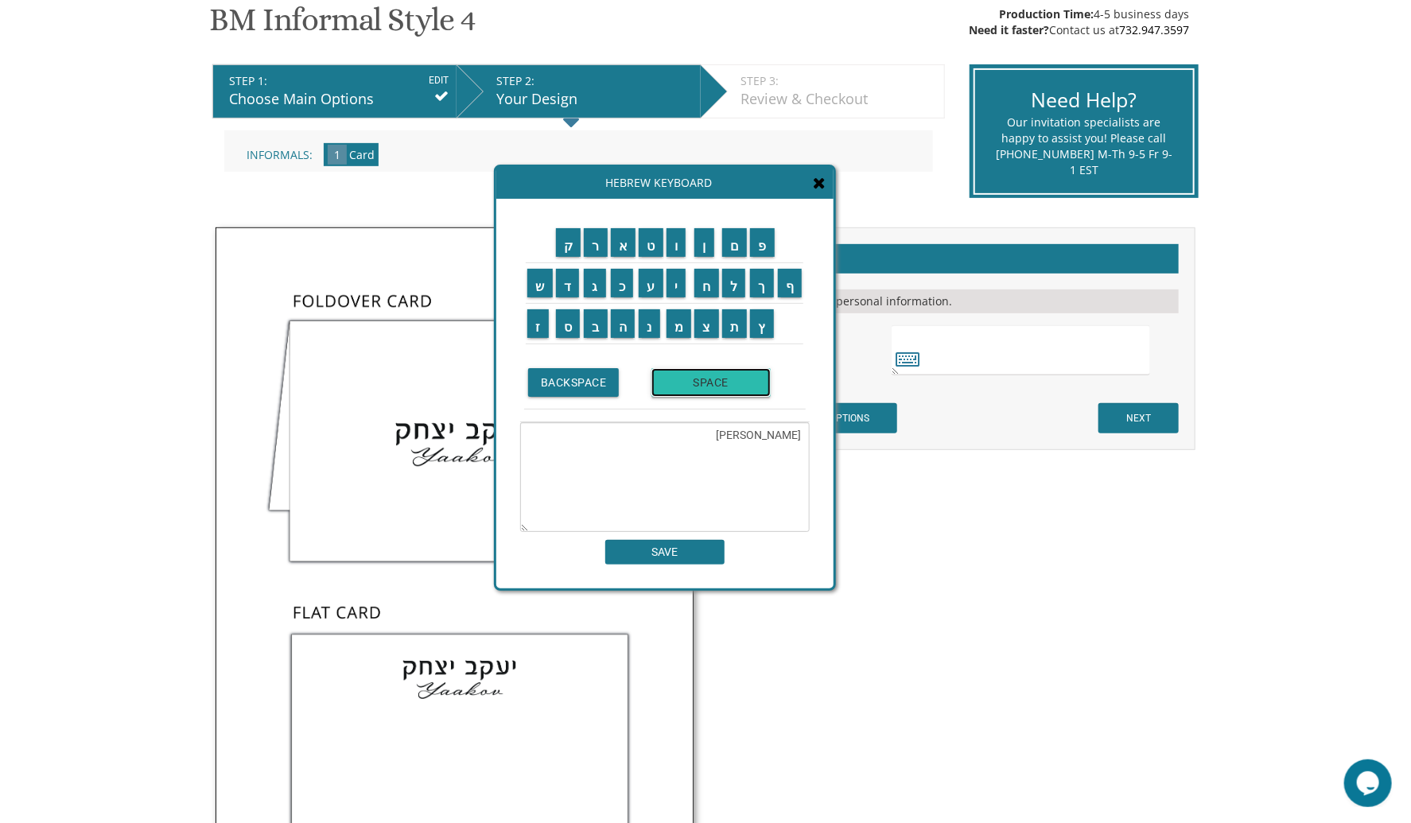
click at [693, 371] on input "SPACE" at bounding box center [711, 382] width 119 height 29
click at [675, 294] on input "י" at bounding box center [677, 283] width 20 height 29
click at [625, 326] on input "ה" at bounding box center [623, 323] width 25 height 29
click at [677, 247] on input "ו" at bounding box center [677, 242] width 20 height 29
click at [563, 289] on input "ד" at bounding box center [568, 283] width 24 height 29
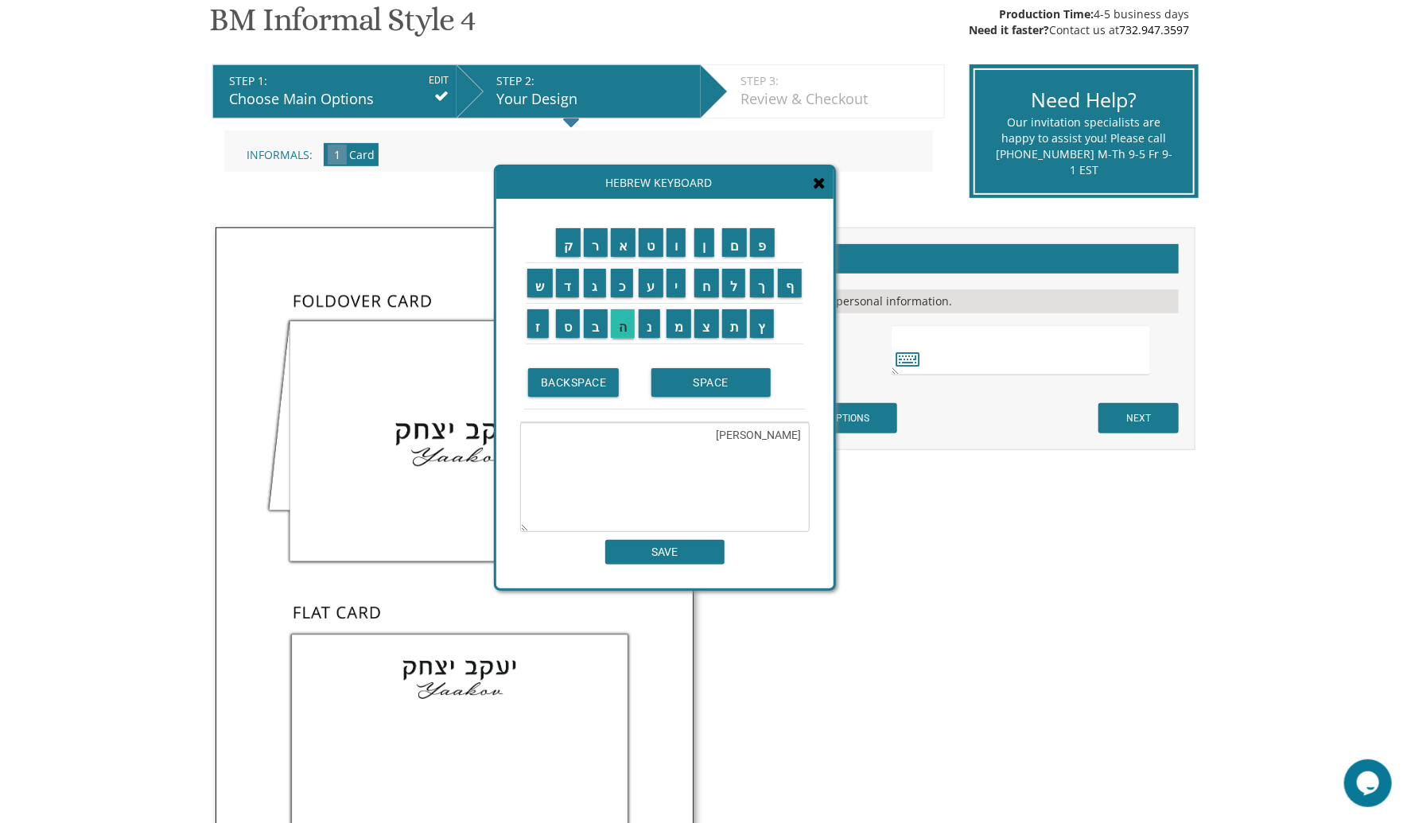
click at [622, 326] on input "ה" at bounding box center [623, 323] width 25 height 29
type textarea "[PERSON_NAME] [PERSON_NAME]"
click at [657, 546] on input "SAVE" at bounding box center [664, 552] width 119 height 25
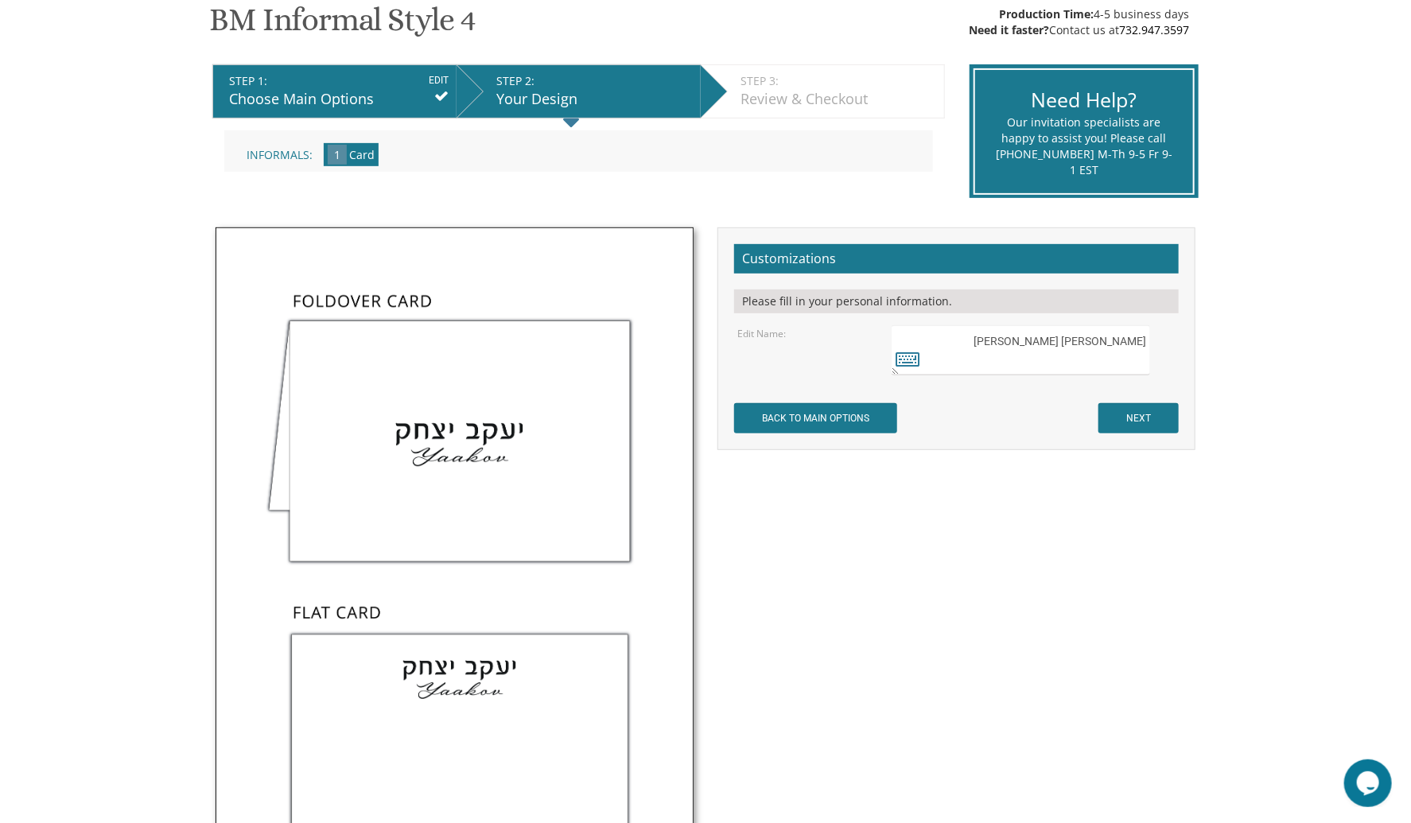
click at [1119, 363] on textarea "[PERSON_NAME] [PERSON_NAME] Yaakov" at bounding box center [1021, 350] width 259 height 50
click at [1064, 344] on textarea "[PERSON_NAME] [PERSON_NAME] Yaakov" at bounding box center [1021, 350] width 259 height 50
type textarea "[PERSON_NAME] [PERSON_NAME]"
click at [1136, 407] on input "NEXT" at bounding box center [1139, 418] width 80 height 30
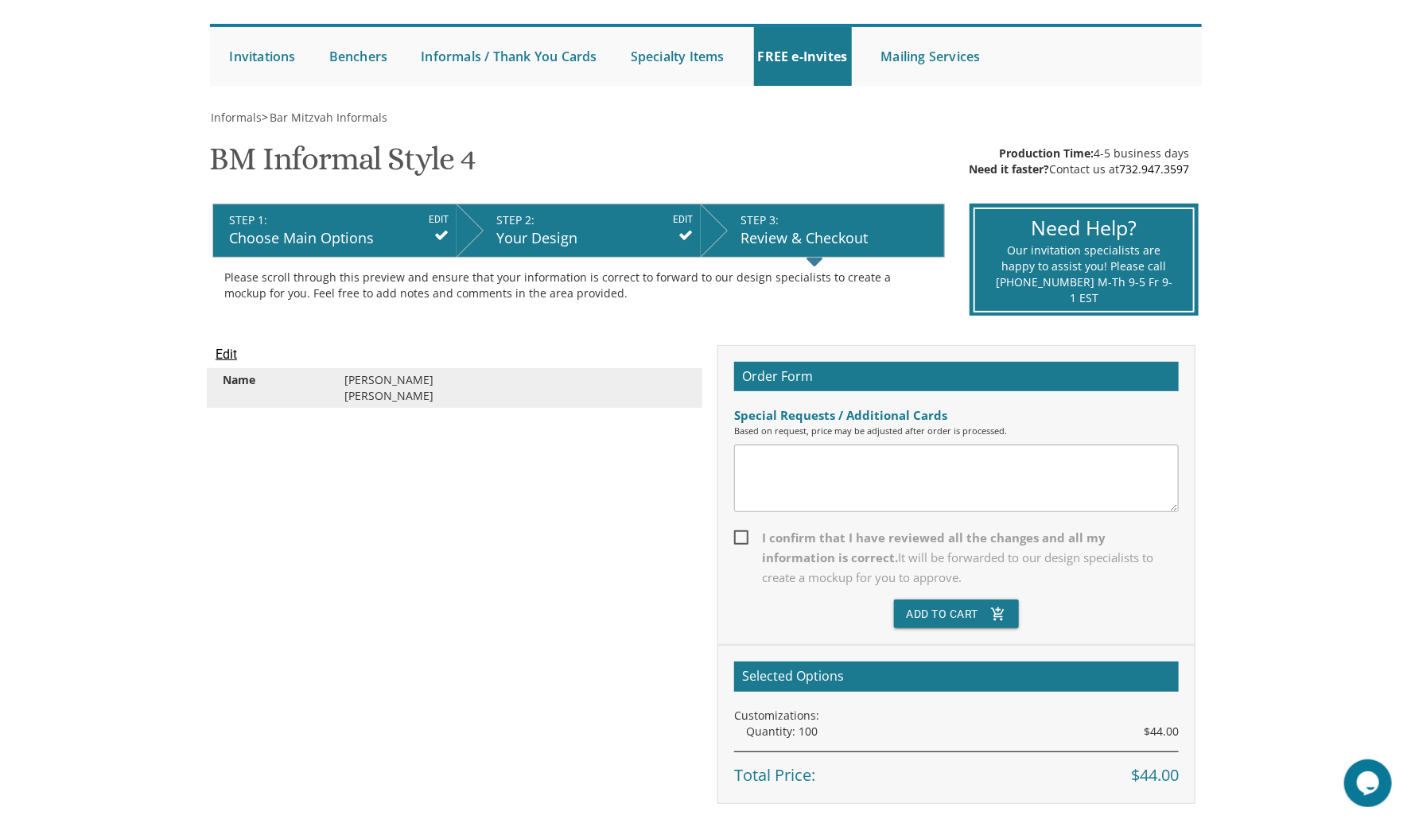
scroll to position [135, 0]
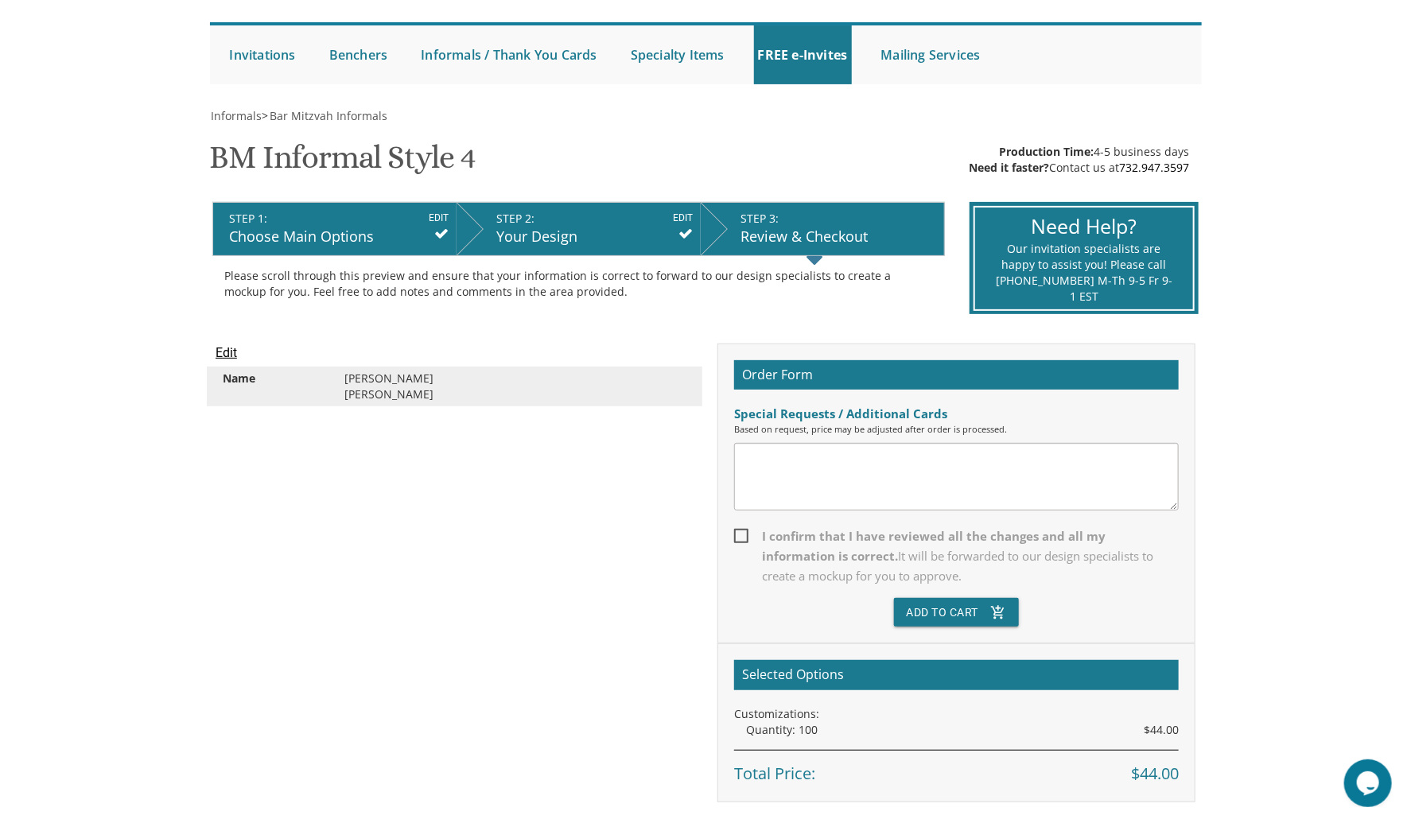
click at [760, 542] on span "I confirm that I have reviewed all the changes and all my information is correc…" at bounding box center [956, 557] width 445 height 60
click at [745, 540] on input "I confirm that I have reviewed all the changes and all my information is correc…" at bounding box center [739, 535] width 10 height 10
checkbox input "true"
click at [977, 609] on button "Add To Cart add_shopping_cart" at bounding box center [957, 612] width 126 height 29
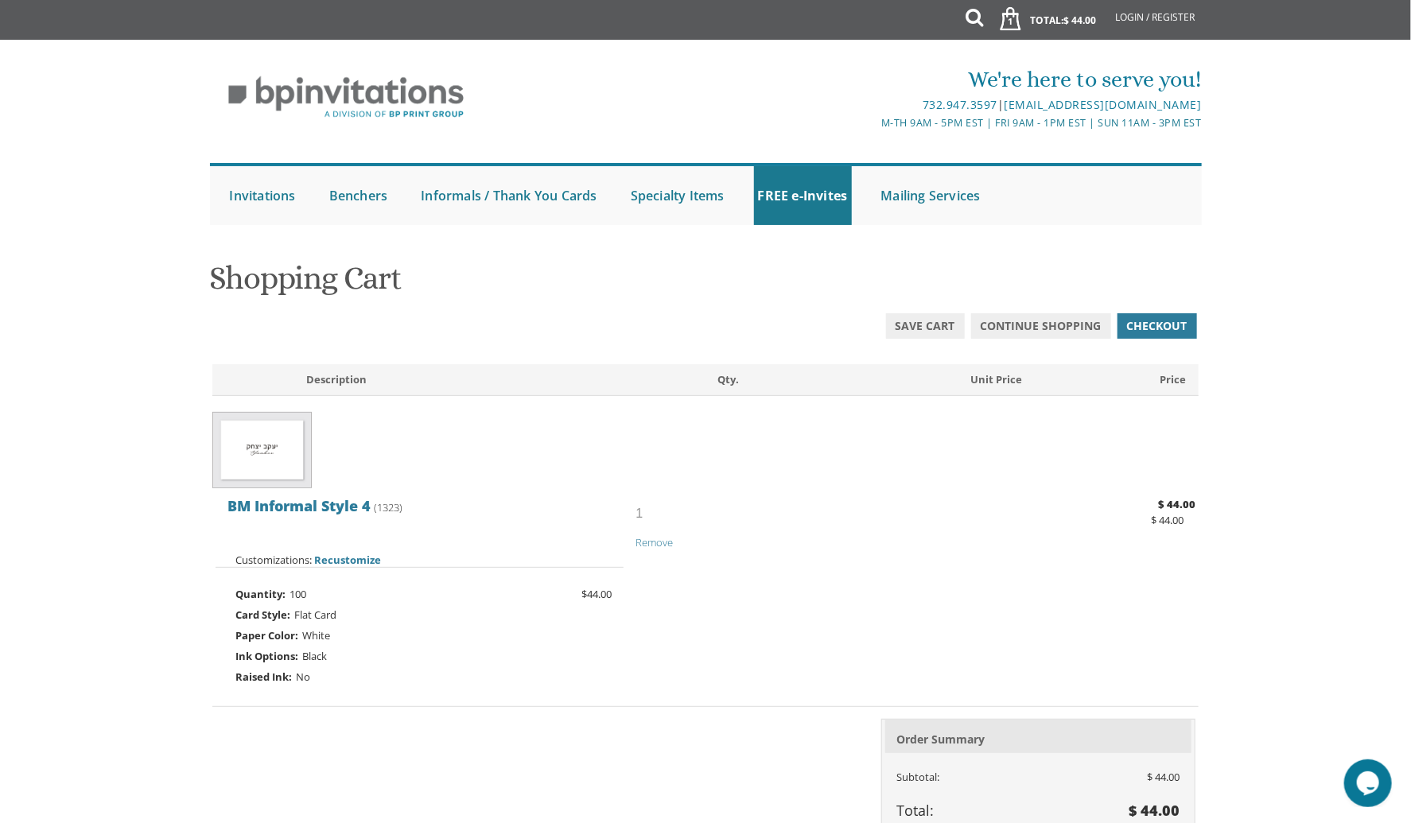
click at [364, 587] on div "Quantity: 100 $44.00" at bounding box center [420, 594] width 408 height 21
click at [330, 555] on span "Recustomize" at bounding box center [347, 560] width 67 height 14
